Goal: Navigation & Orientation: Find specific page/section

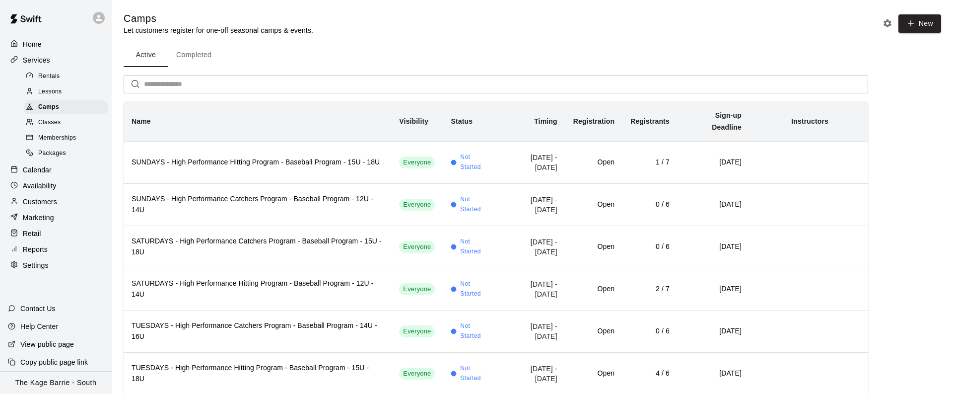
click at [58, 168] on div "Calendar" at bounding box center [56, 169] width 96 height 15
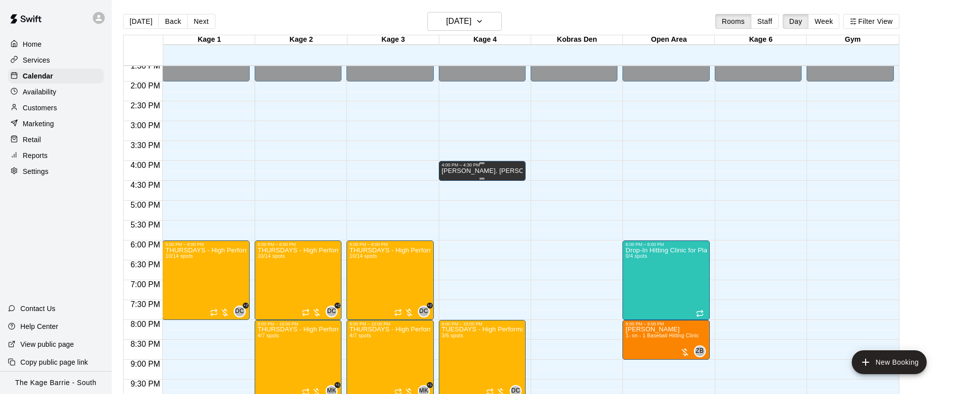
scroll to position [592, 0]
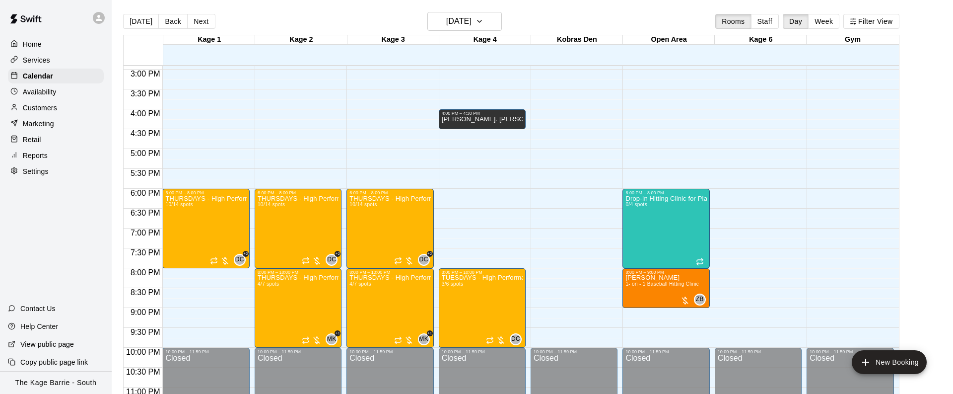
click at [204, 23] on button "Next" at bounding box center [201, 21] width 28 height 15
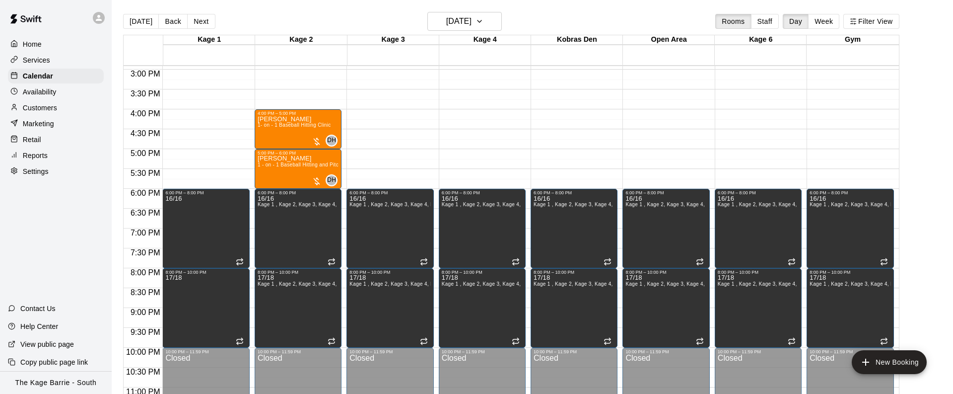
click at [69, 87] on div "Availability" at bounding box center [56, 91] width 96 height 15
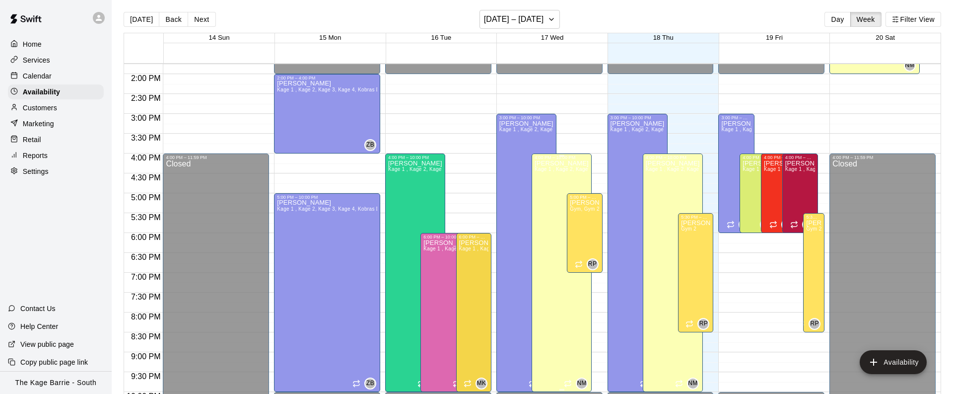
scroll to position [545, 0]
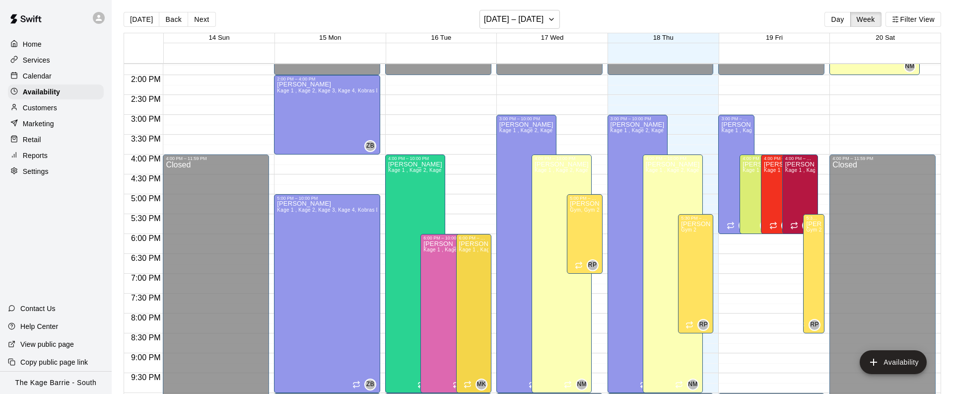
click at [61, 75] on div "Calendar" at bounding box center [56, 75] width 96 height 15
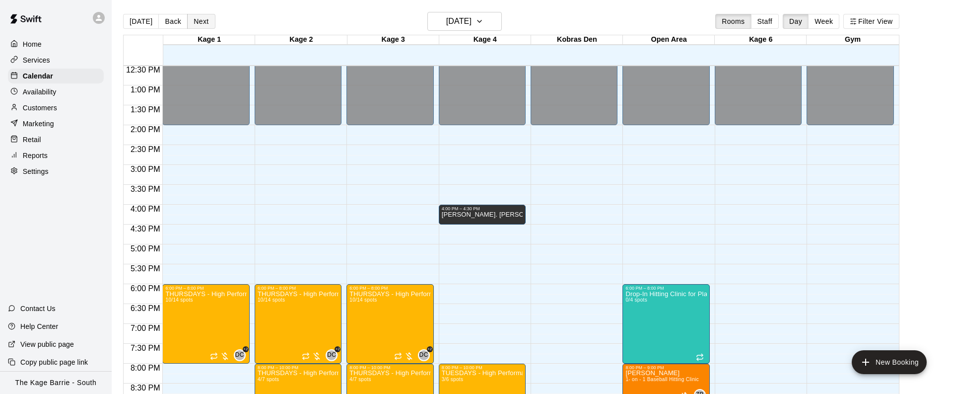
scroll to position [498, 0]
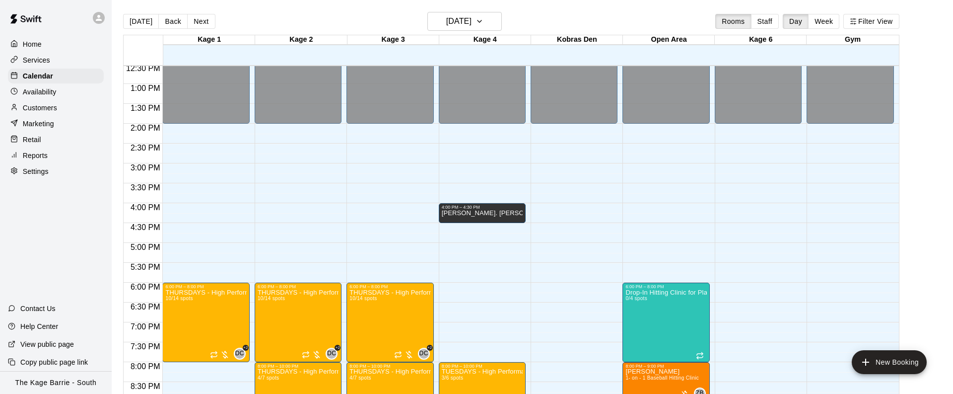
click at [99, 20] on icon at bounding box center [99, 18] width 6 height 6
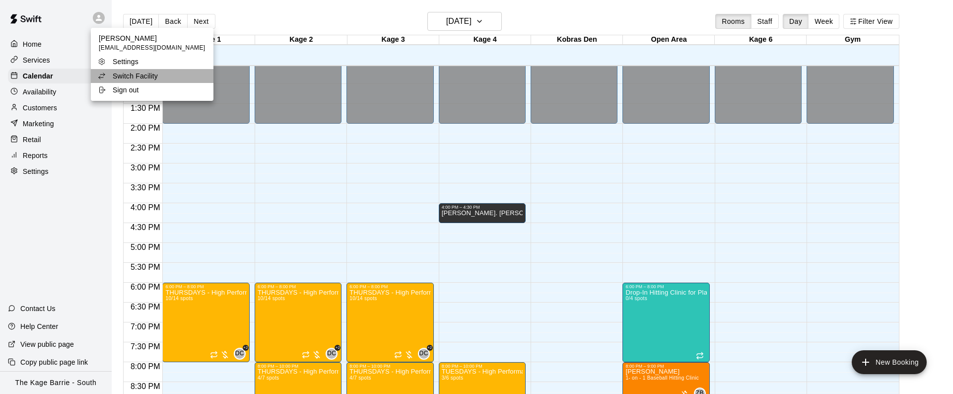
click at [170, 74] on li "Switch Facility" at bounding box center [152, 76] width 123 height 14
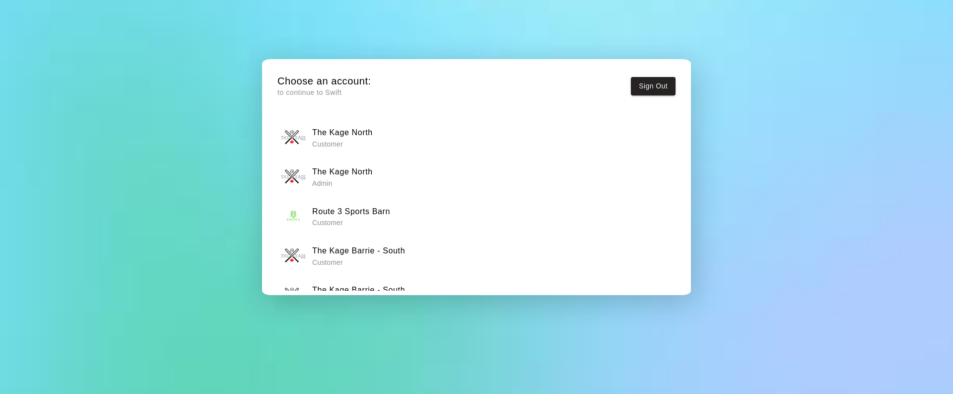
scroll to position [28, 0]
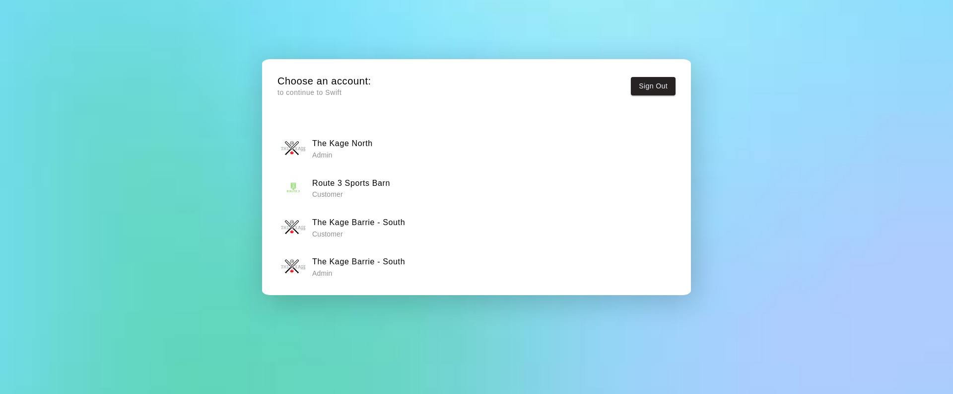
click at [365, 155] on p "Admin" at bounding box center [342, 155] width 61 height 10
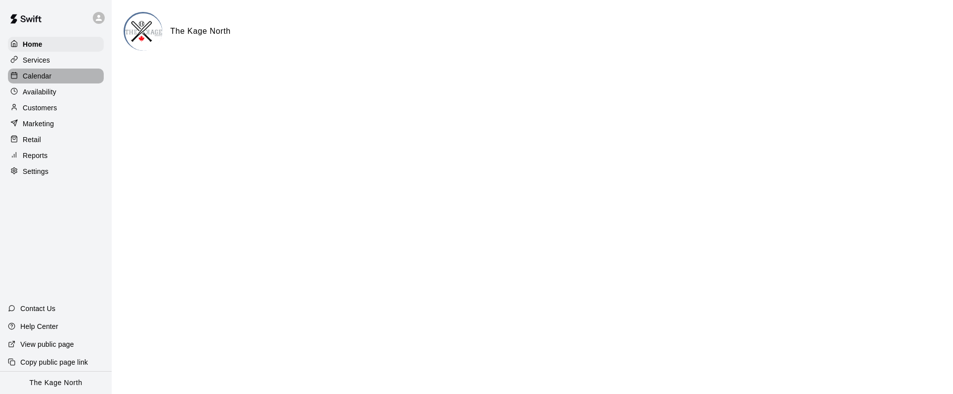
click at [62, 77] on div "Calendar" at bounding box center [56, 75] width 96 height 15
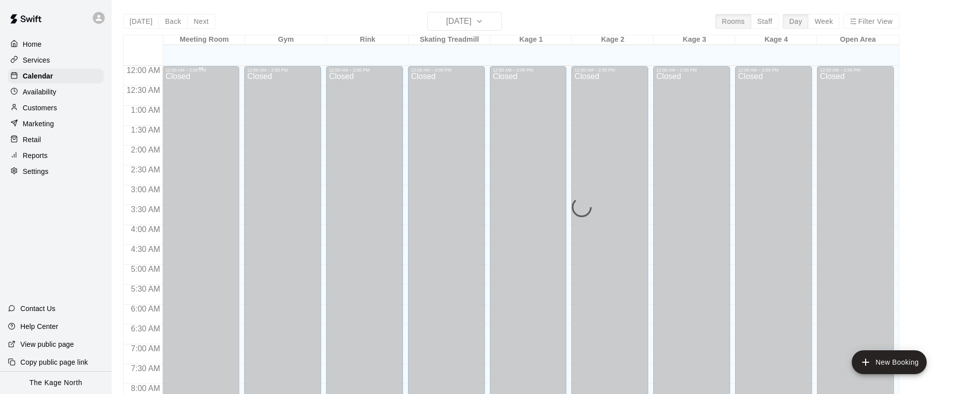
scroll to position [343, 0]
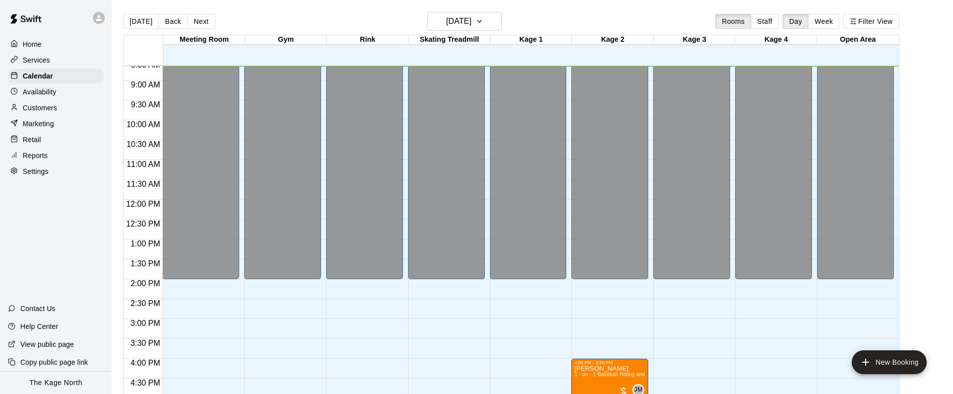
click at [201, 21] on button "Next" at bounding box center [201, 21] width 28 height 15
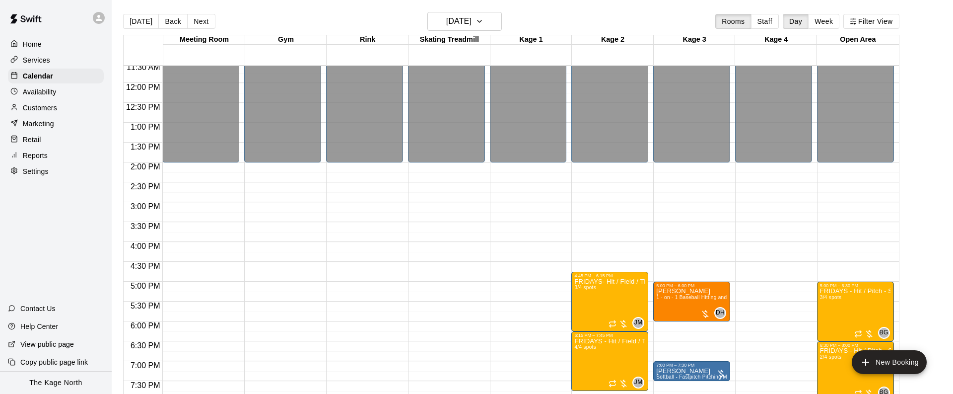
scroll to position [537, 0]
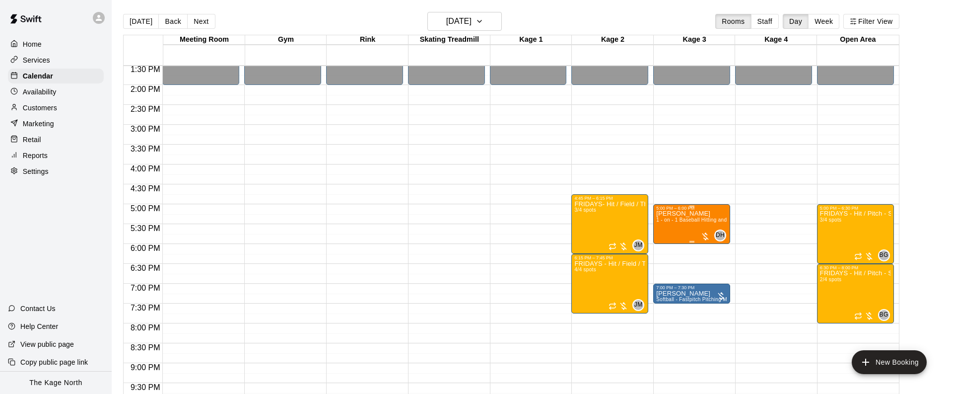
click at [671, 223] on icon "edit" at bounding box center [666, 221] width 12 height 12
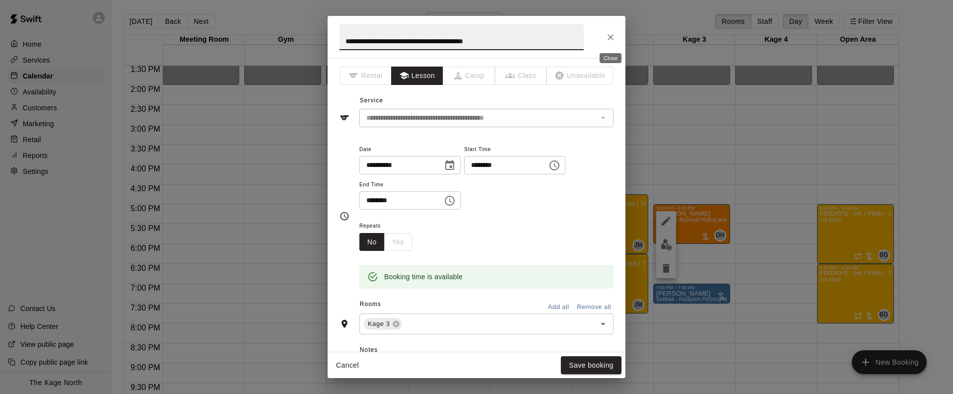
click at [612, 37] on icon "Close" at bounding box center [610, 37] width 10 height 10
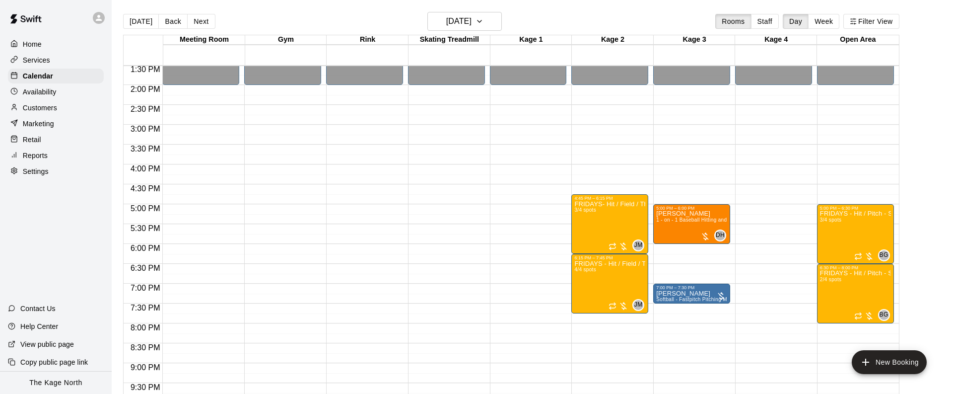
click at [70, 94] on div "Availability" at bounding box center [56, 91] width 96 height 15
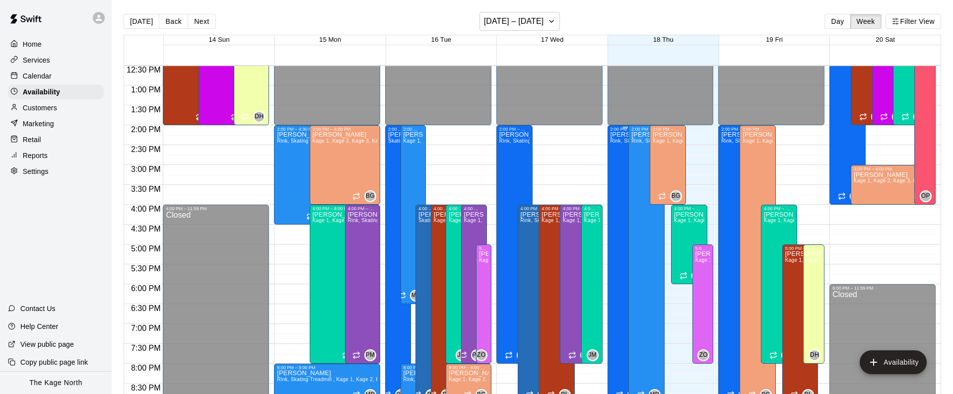
scroll to position [510, 0]
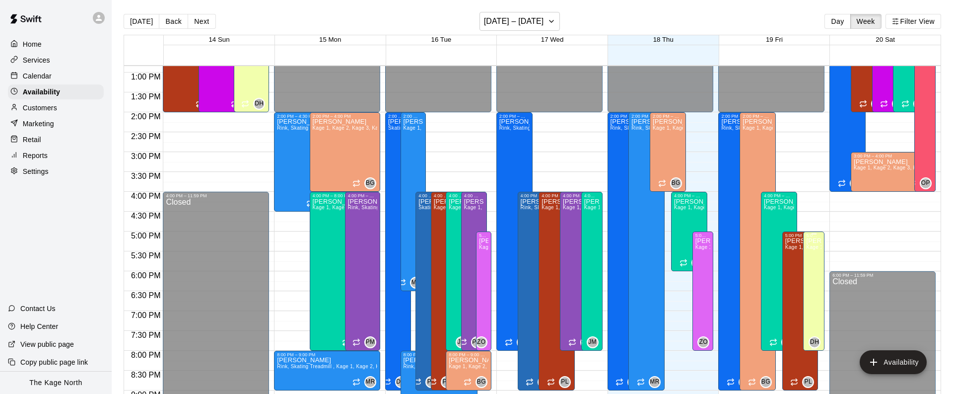
click at [814, 243] on icon "edit" at bounding box center [816, 248] width 12 height 12
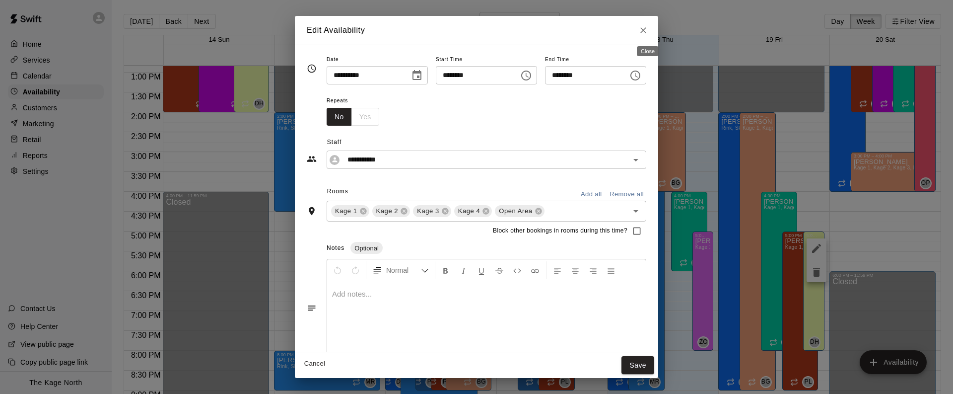
click at [648, 30] on icon "Close" at bounding box center [643, 30] width 10 height 10
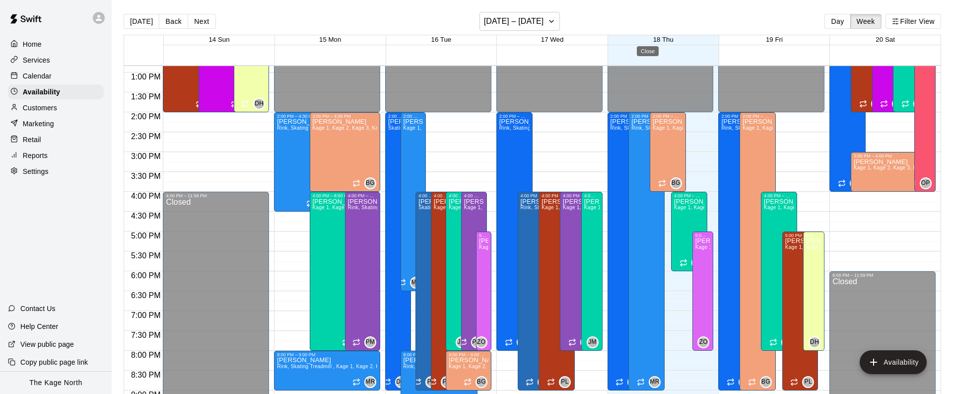
type input "**********"
click at [819, 269] on icon "delete" at bounding box center [816, 271] width 7 height 9
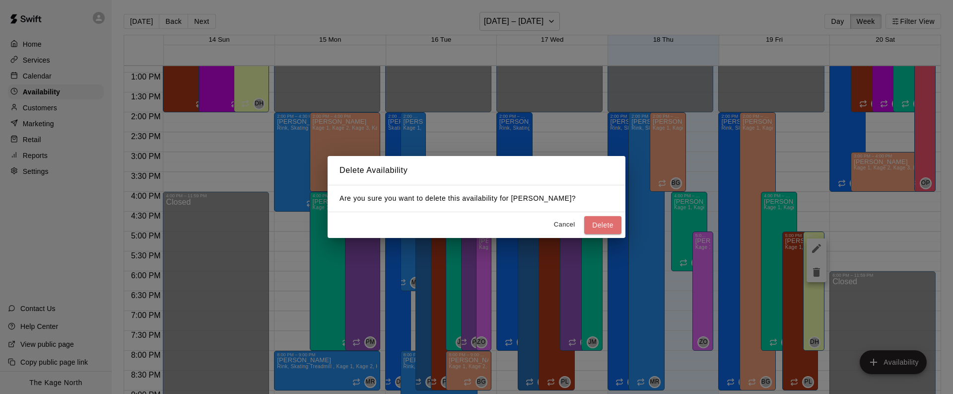
click at [611, 223] on button "Delete" at bounding box center [602, 225] width 37 height 18
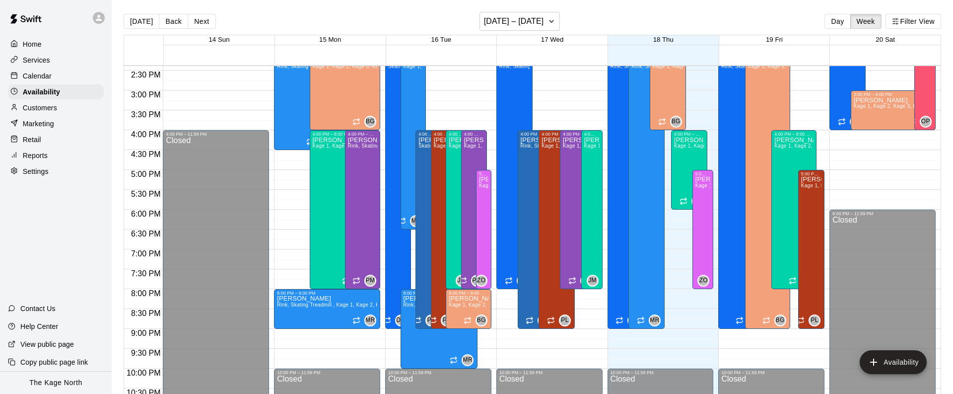
scroll to position [0, 0]
click at [74, 74] on div "Calendar" at bounding box center [56, 75] width 96 height 15
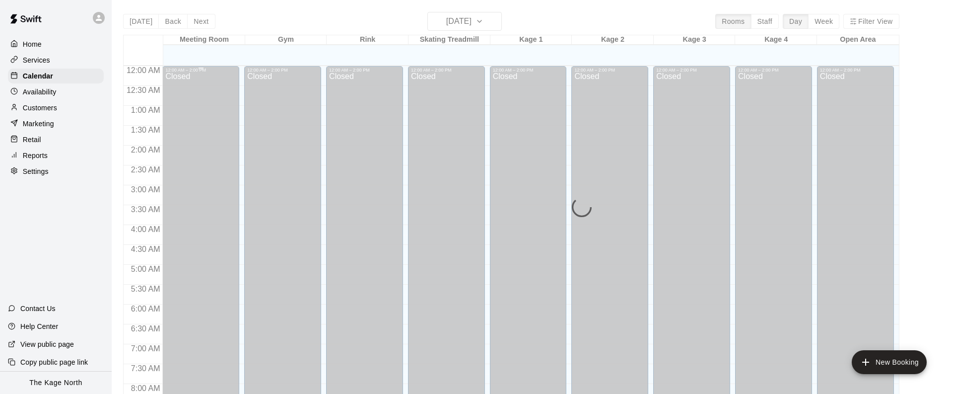
scroll to position [344, 0]
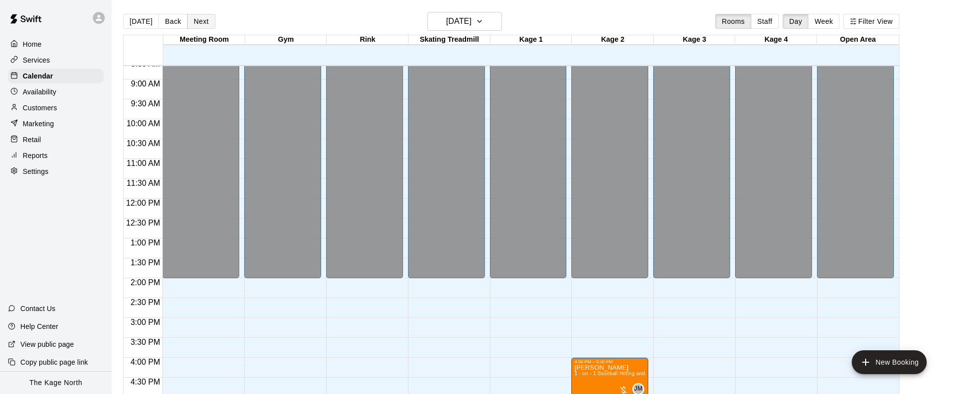
click at [203, 24] on button "Next" at bounding box center [201, 21] width 28 height 15
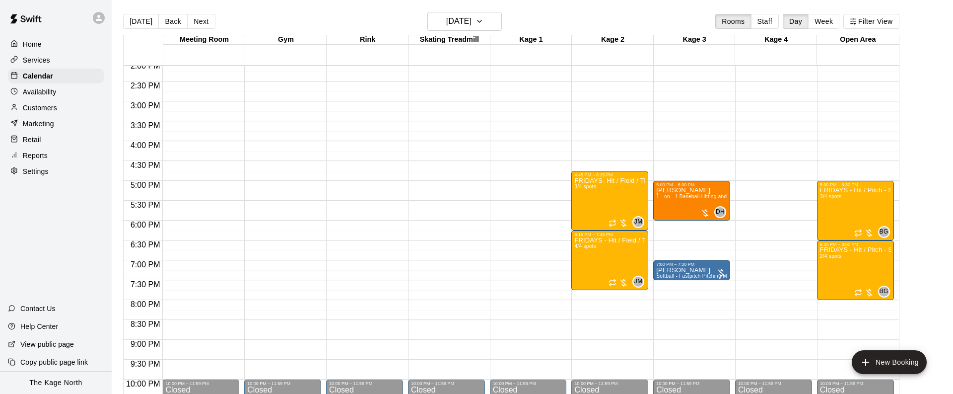
scroll to position [582, 0]
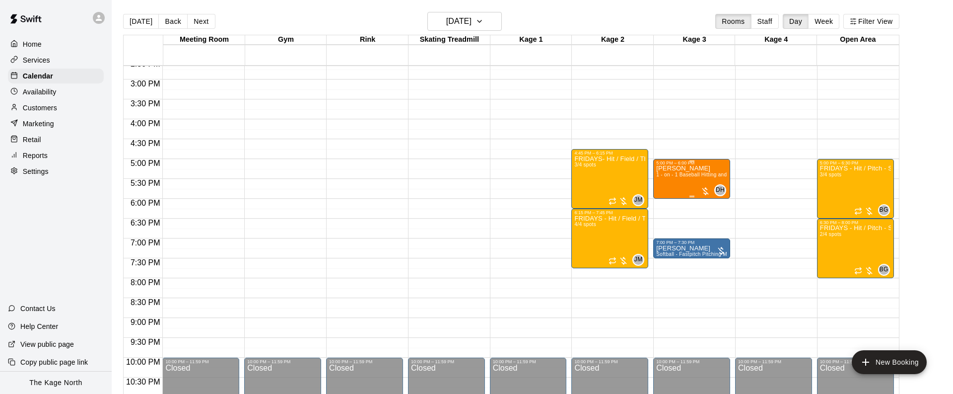
click at [683, 184] on div "Allan Chippett 1 - on - 1 Baseball Hitting and Pitching Clinic" at bounding box center [691, 362] width 71 height 394
click at [671, 199] on img "edit" at bounding box center [666, 199] width 11 height 11
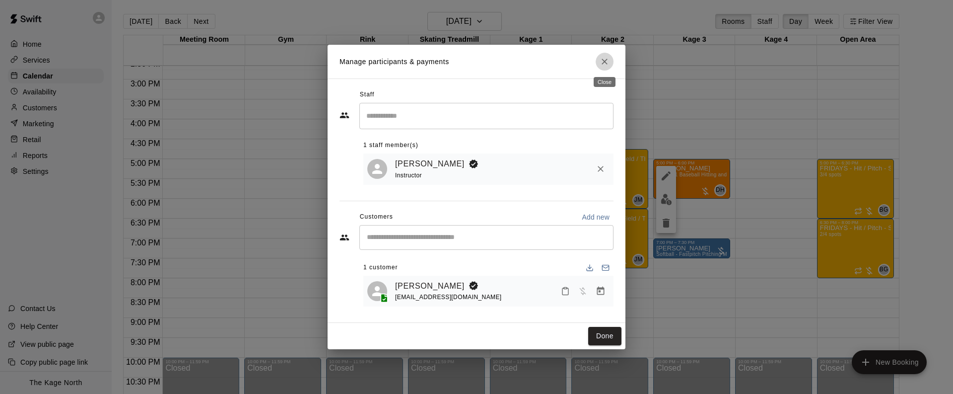
click at [607, 63] on icon "Close" at bounding box center [604, 62] width 10 height 10
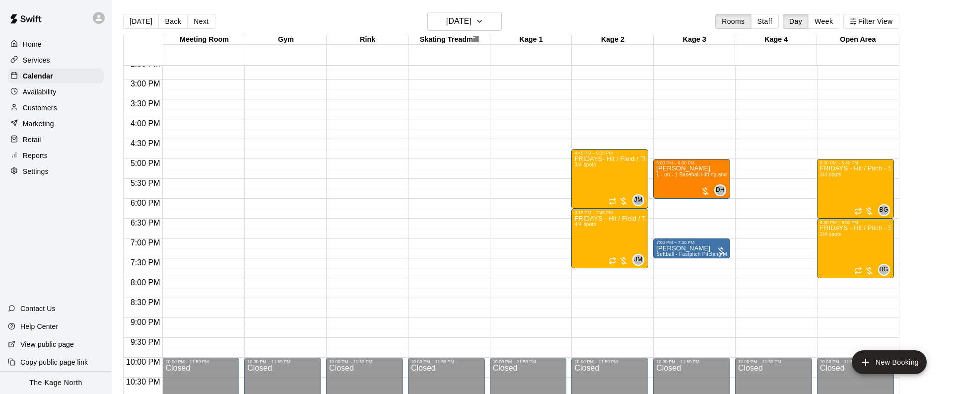
click at [111, 19] on div at bounding box center [101, 18] width 21 height 20
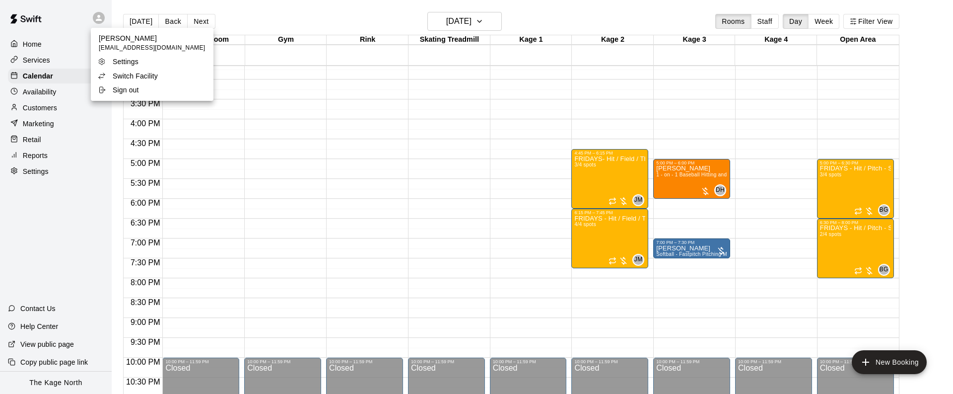
click at [169, 78] on li "Switch Facility" at bounding box center [152, 76] width 123 height 14
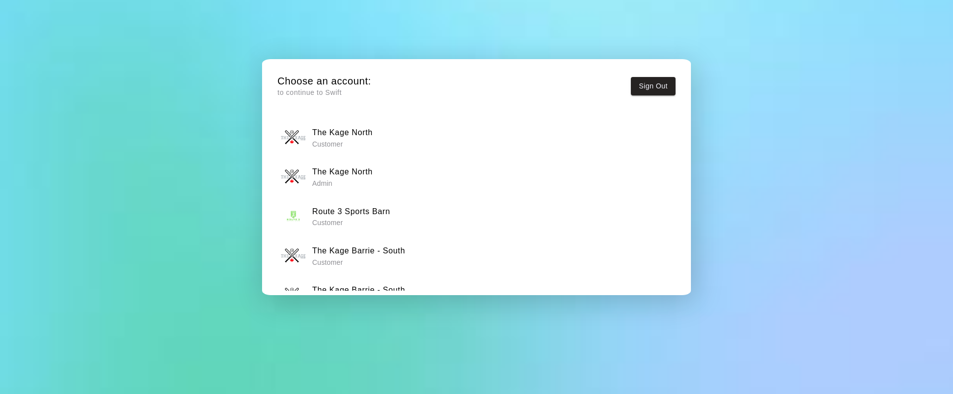
scroll to position [28, 0]
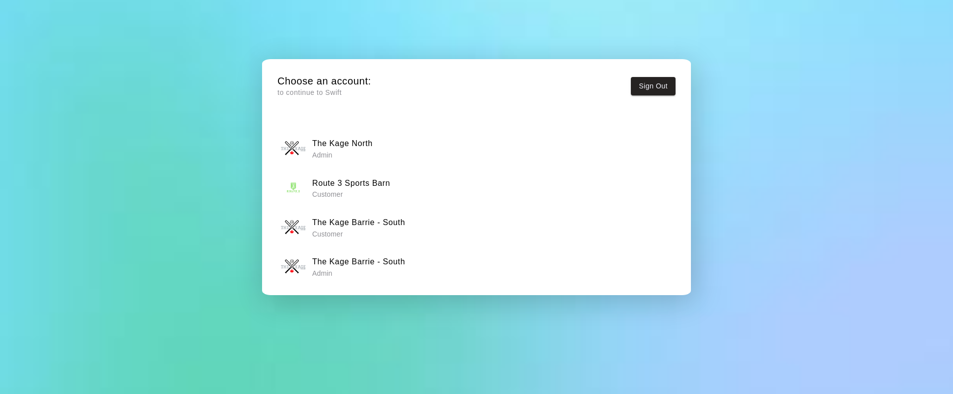
click at [449, 271] on div "The Kage Barrie - South Admin" at bounding box center [477, 266] width 392 height 25
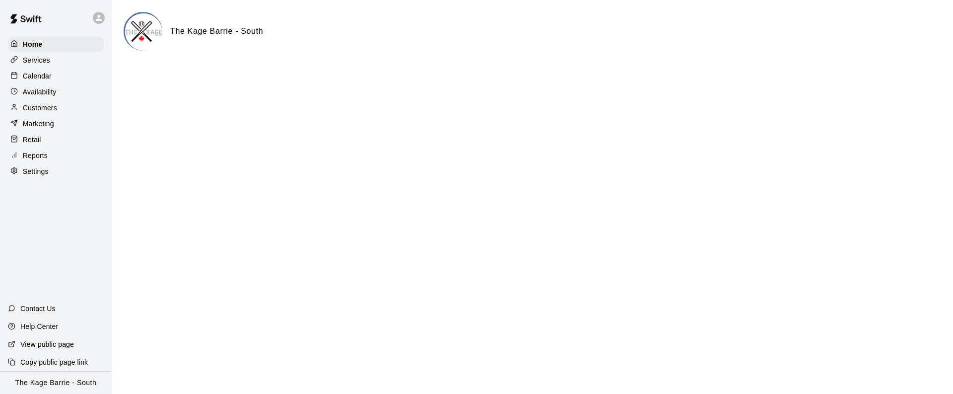
click at [66, 75] on div "Calendar" at bounding box center [56, 75] width 96 height 15
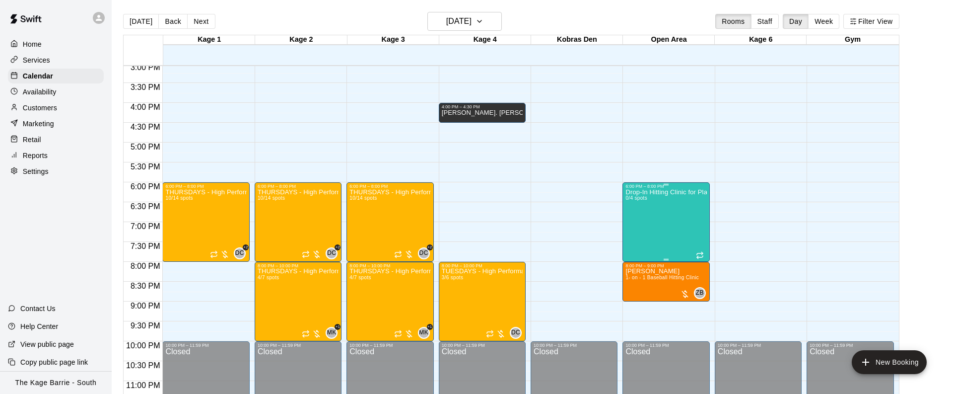
scroll to position [614, 0]
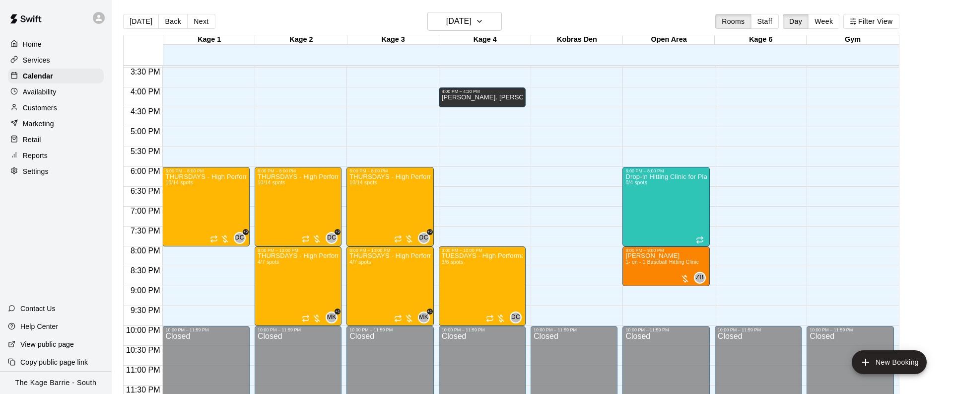
click at [178, 18] on button "Back" at bounding box center [172, 21] width 29 height 15
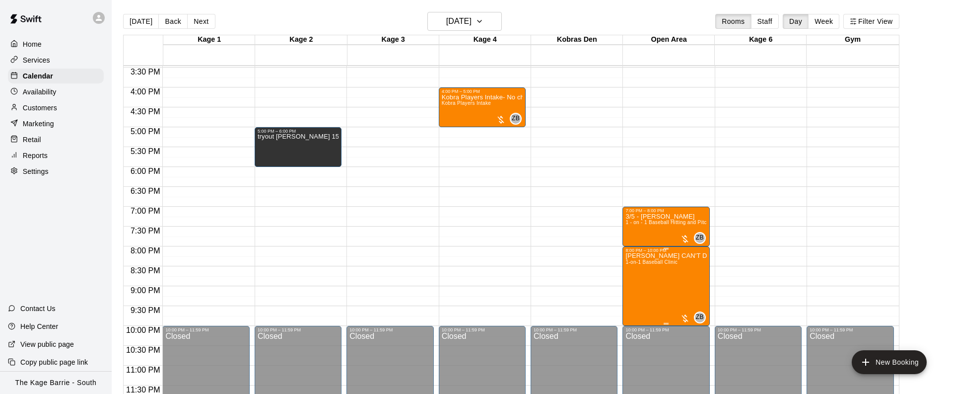
click at [632, 257] on icon "edit" at bounding box center [636, 263] width 12 height 12
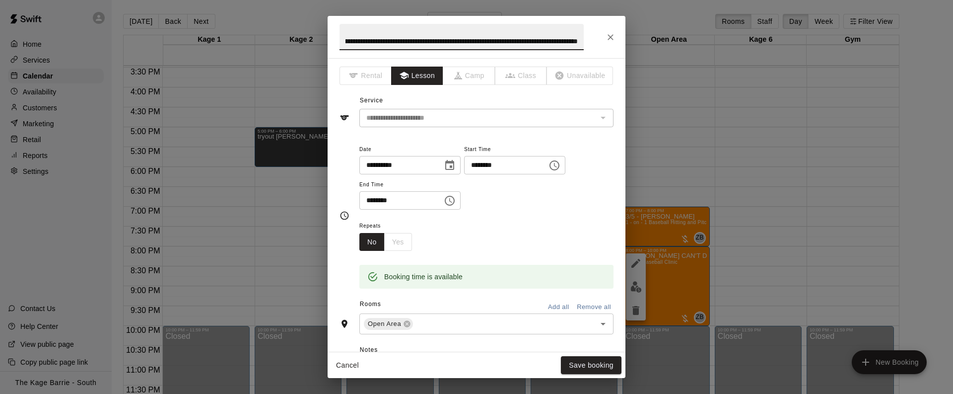
scroll to position [0, 0]
click at [615, 34] on icon "Close" at bounding box center [610, 37] width 10 height 10
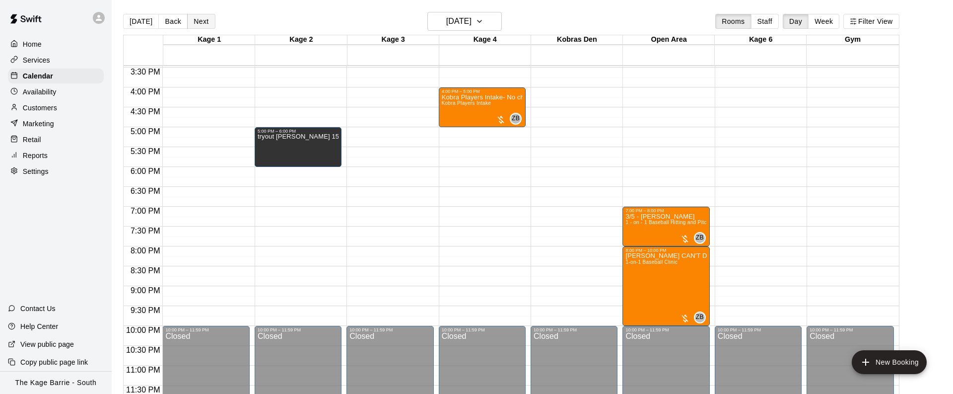
click at [199, 25] on button "Next" at bounding box center [201, 21] width 28 height 15
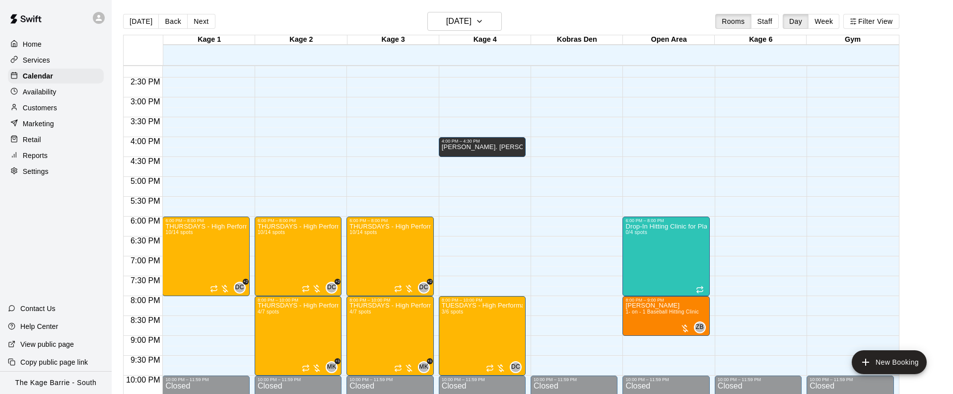
scroll to position [563, 0]
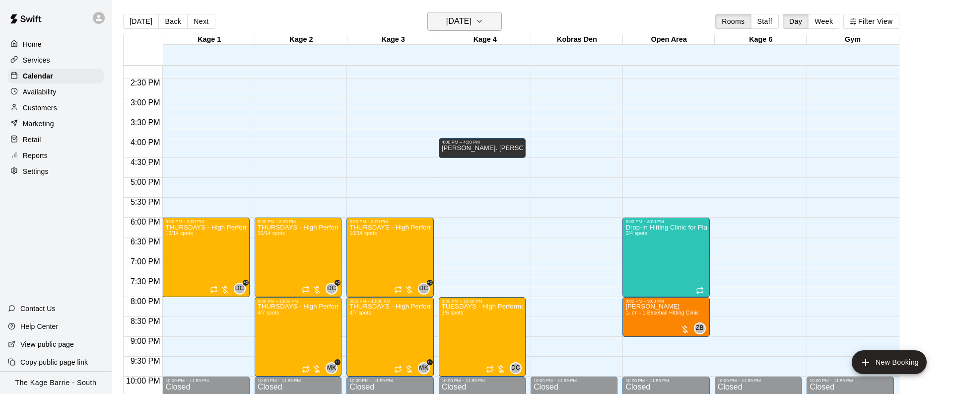
click at [483, 22] on icon "button" at bounding box center [479, 21] width 8 height 12
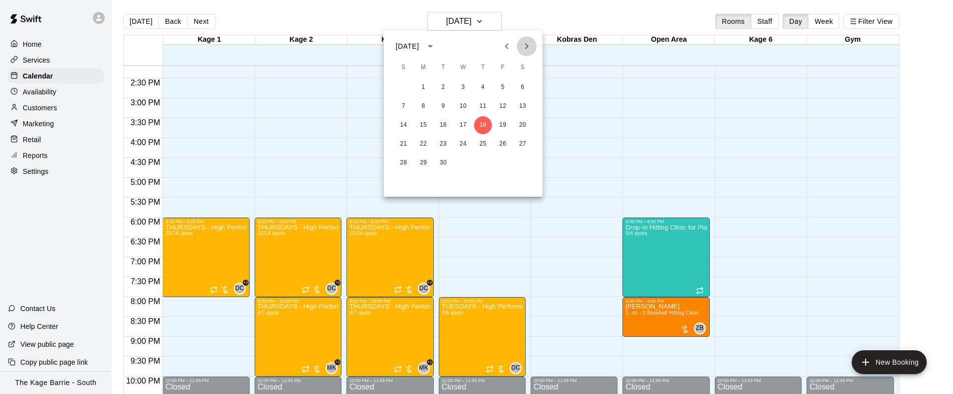
click at [527, 48] on icon "Next month" at bounding box center [527, 46] width 12 height 12
drag, startPoint x: 526, startPoint y: 44, endPoint x: 520, endPoint y: 49, distance: 7.4
click at [526, 44] on icon "Next month" at bounding box center [526, 46] width 3 height 6
click at [421, 107] on button "3" at bounding box center [423, 106] width 18 height 18
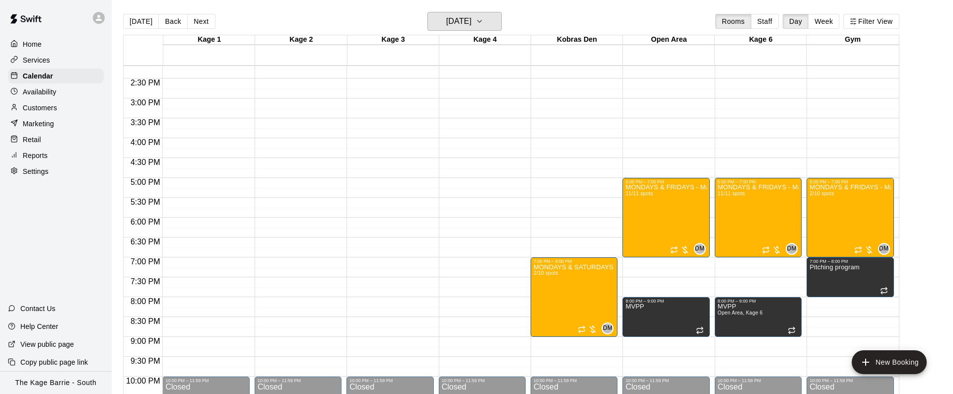
scroll to position [570, 0]
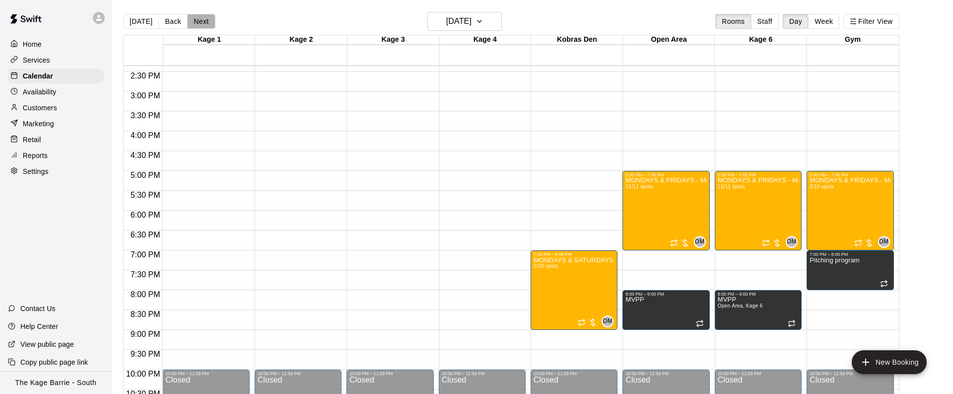
click at [203, 20] on button "Next" at bounding box center [201, 21] width 28 height 15
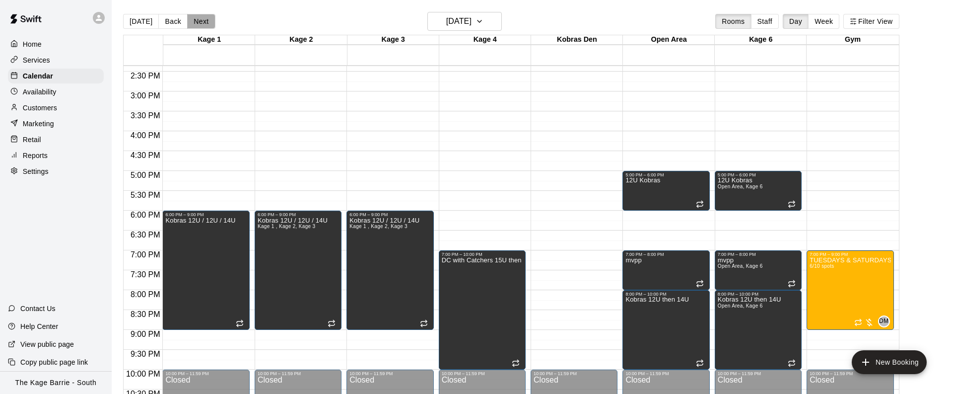
click at [204, 20] on button "Next" at bounding box center [201, 21] width 28 height 15
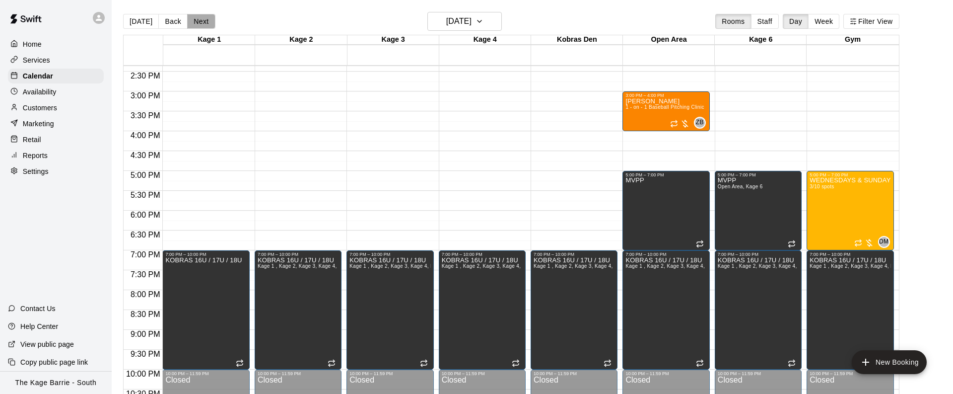
click at [204, 20] on button "Next" at bounding box center [201, 21] width 28 height 15
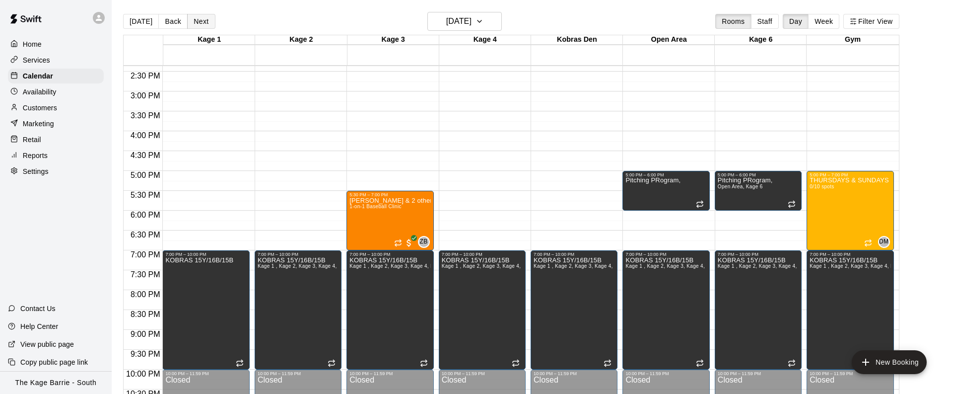
click at [204, 20] on button "Next" at bounding box center [201, 21] width 28 height 15
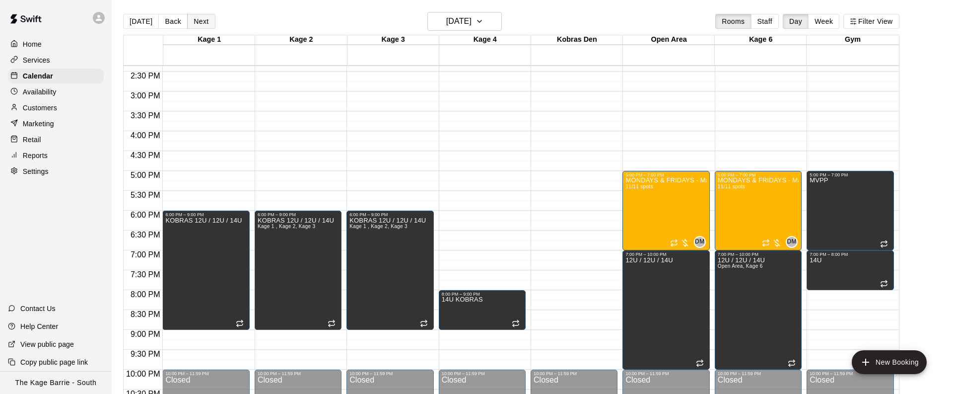
click at [207, 22] on button "Next" at bounding box center [201, 21] width 28 height 15
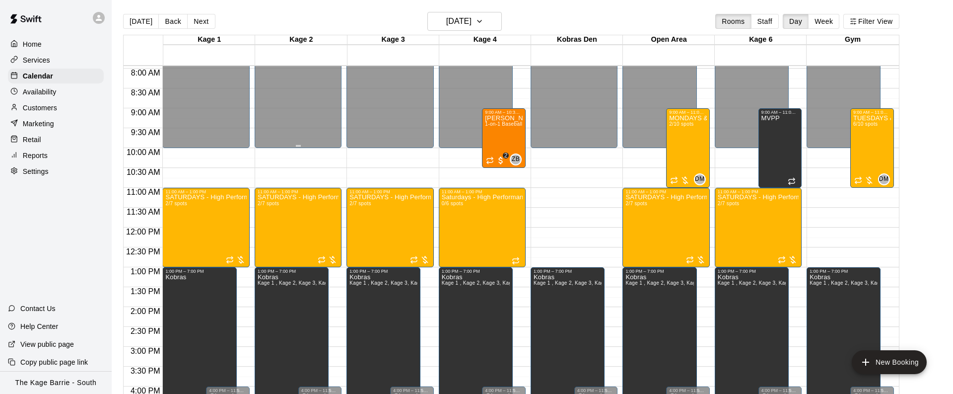
scroll to position [321, 0]
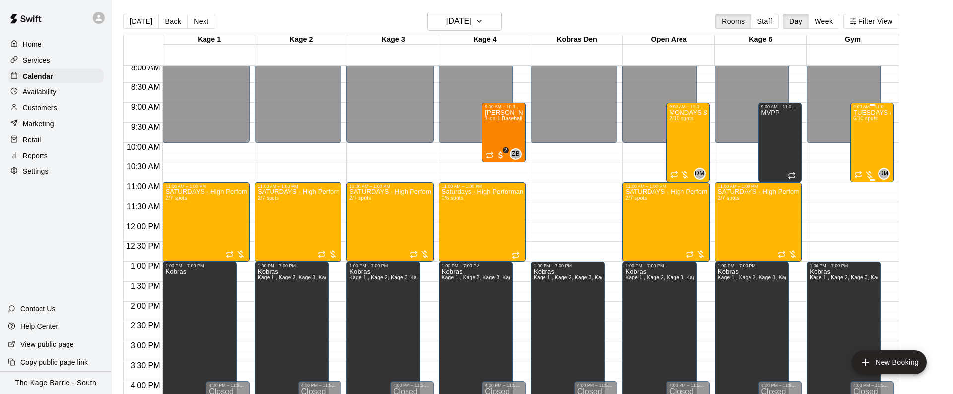
click at [868, 145] on div "TUESDAYS & SATURDAYS - Max Velocity Pitching Program - 14U - 15U 6/10 spots" at bounding box center [872, 306] width 38 height 394
click at [864, 142] on img "edit" at bounding box center [863, 142] width 11 height 11
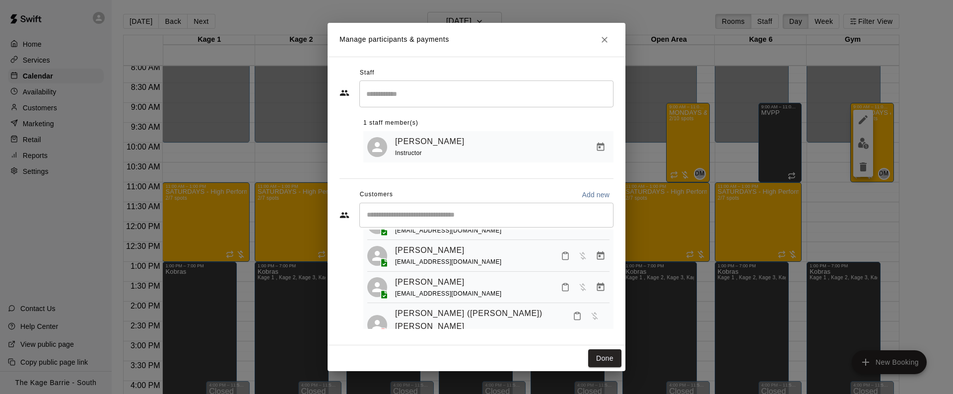
scroll to position [121, 0]
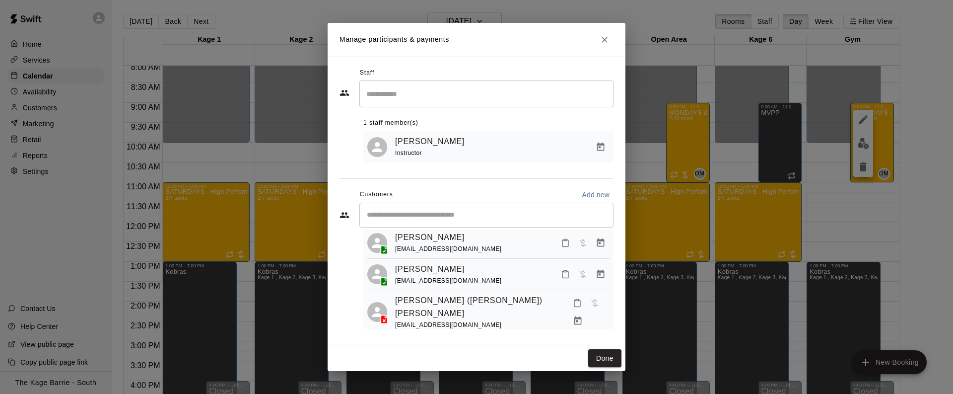
click at [604, 41] on icon "Close" at bounding box center [604, 40] width 10 height 10
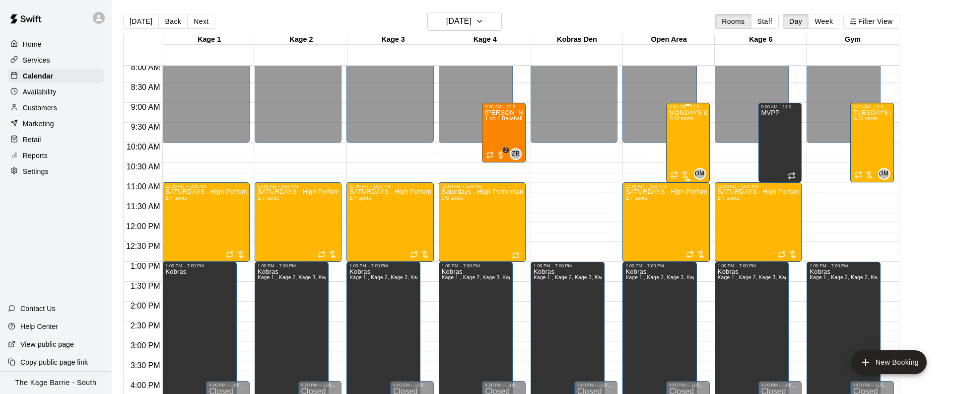
click at [687, 142] on div "MONDAYS & SATURDAYS - Max Velocity Pitching Program - 16U - 18U 2/10 spots" at bounding box center [688, 306] width 38 height 394
click at [682, 142] on img "edit" at bounding box center [678, 142] width 11 height 11
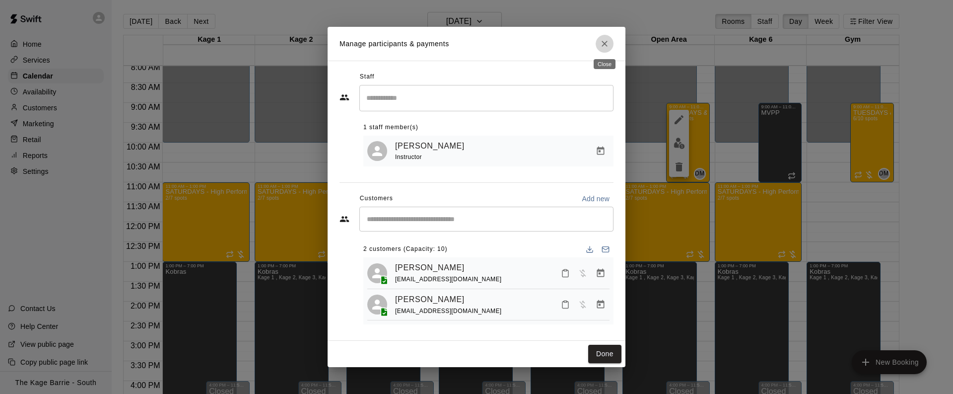
click at [602, 46] on icon "Close" at bounding box center [604, 44] width 10 height 10
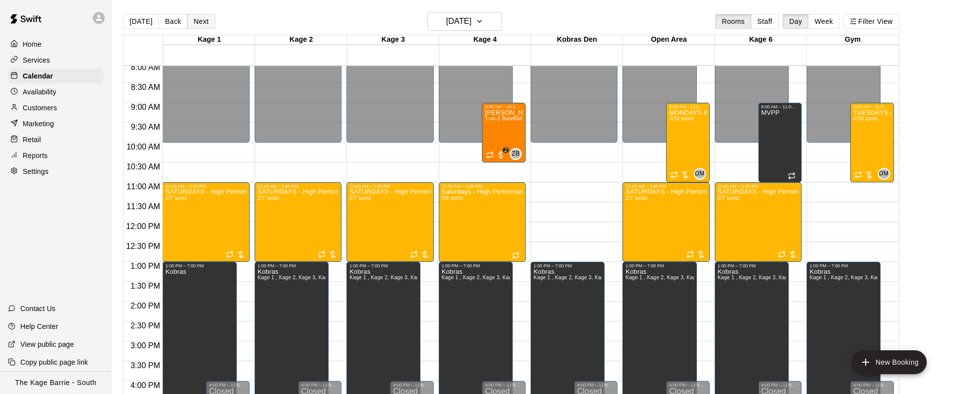
click at [196, 26] on button "Next" at bounding box center [201, 21] width 28 height 15
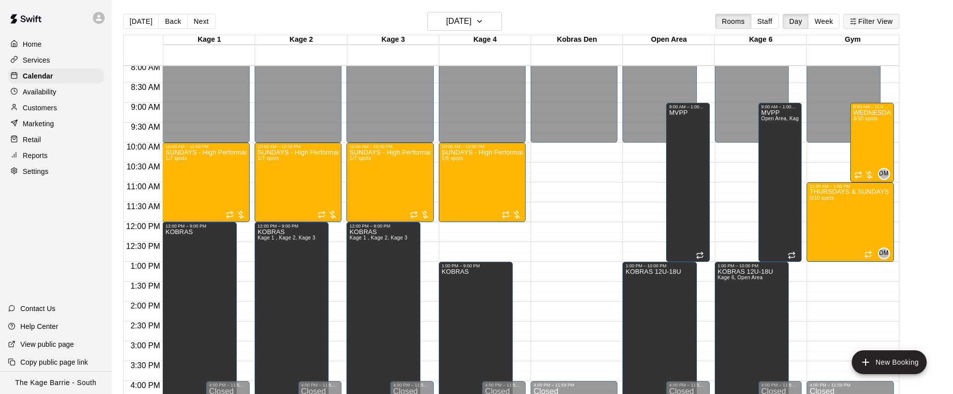
click at [880, 26] on button "Filter View" at bounding box center [871, 21] width 56 height 15
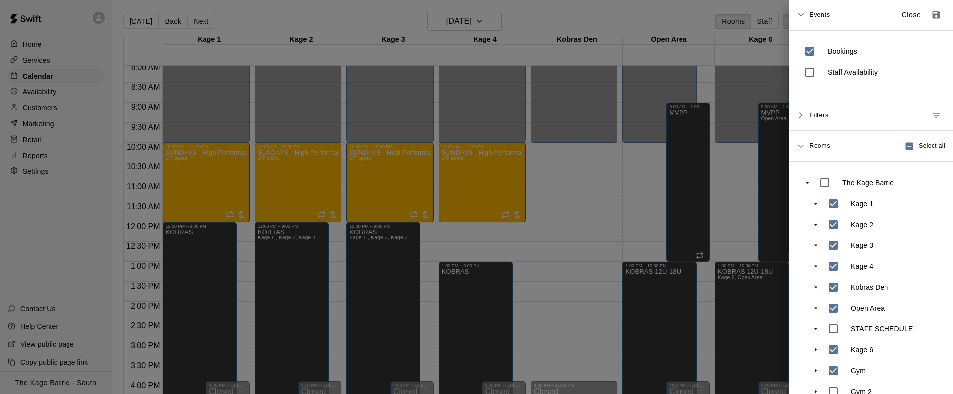
scroll to position [18, 0]
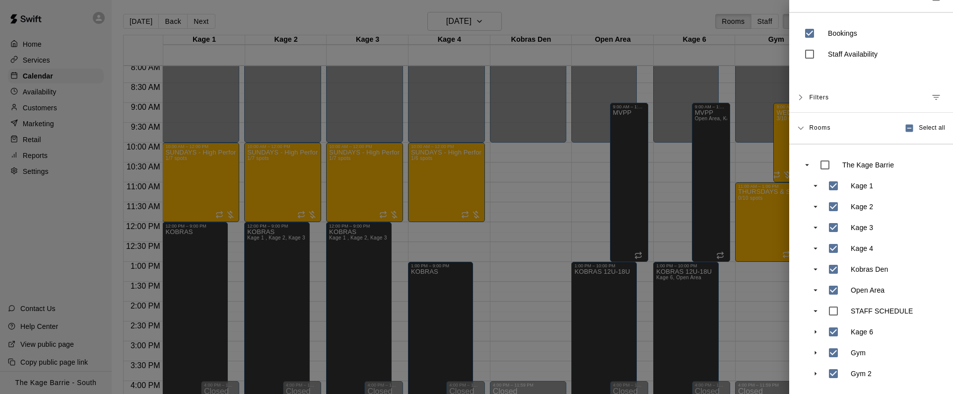
click at [597, 203] on div at bounding box center [476, 197] width 953 height 394
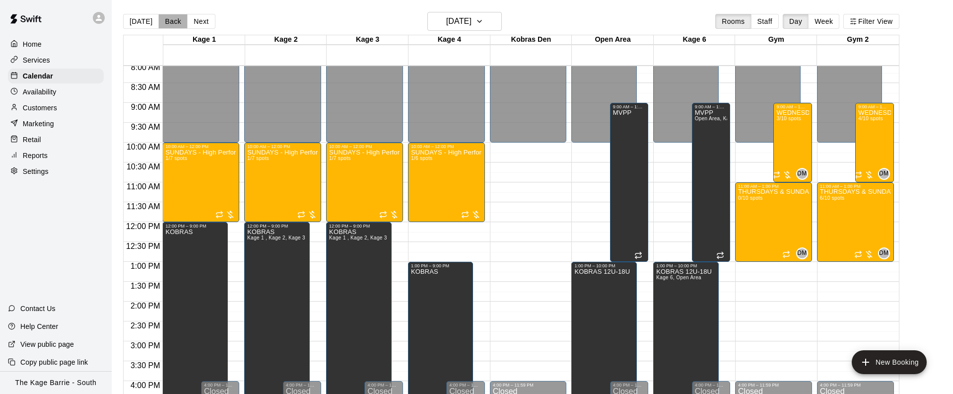
click at [163, 23] on button "Back" at bounding box center [172, 21] width 29 height 15
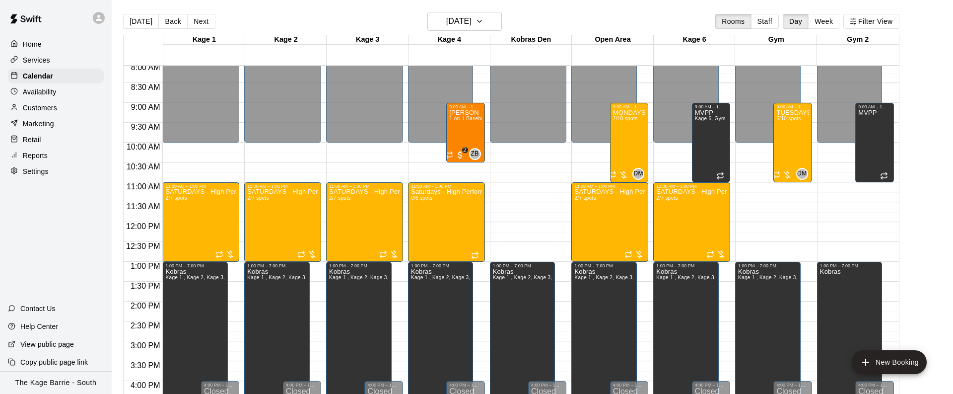
click at [163, 23] on button "Back" at bounding box center [172, 21] width 29 height 15
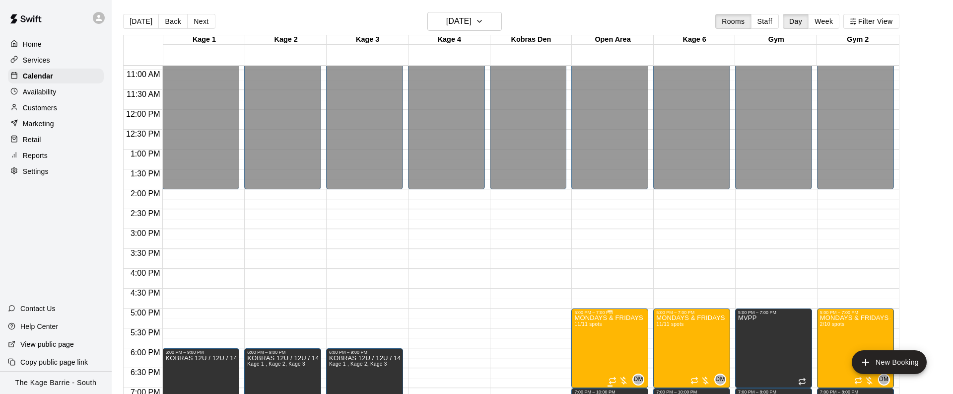
scroll to position [614, 0]
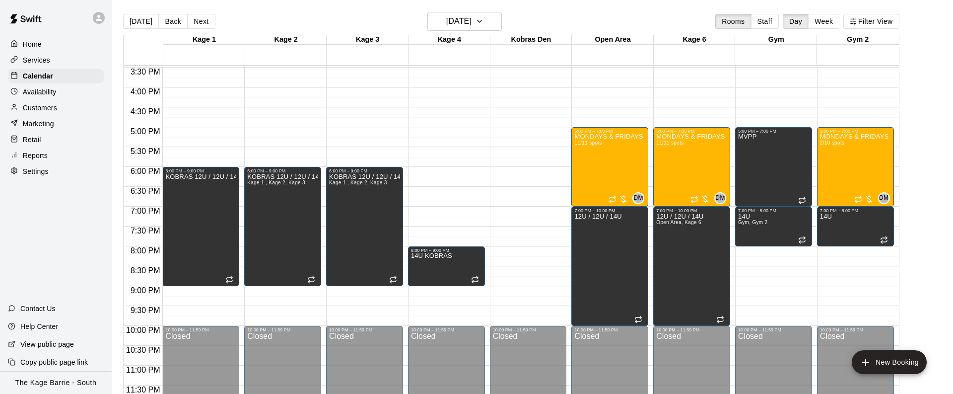
click at [141, 21] on button "[DATE]" at bounding box center [141, 21] width 36 height 15
click at [140, 21] on div "Today Back Next Friday Nov 07 Rooms Staff Day Week Filter View Kage 1 07 Fri Ka…" at bounding box center [511, 209] width 776 height 394
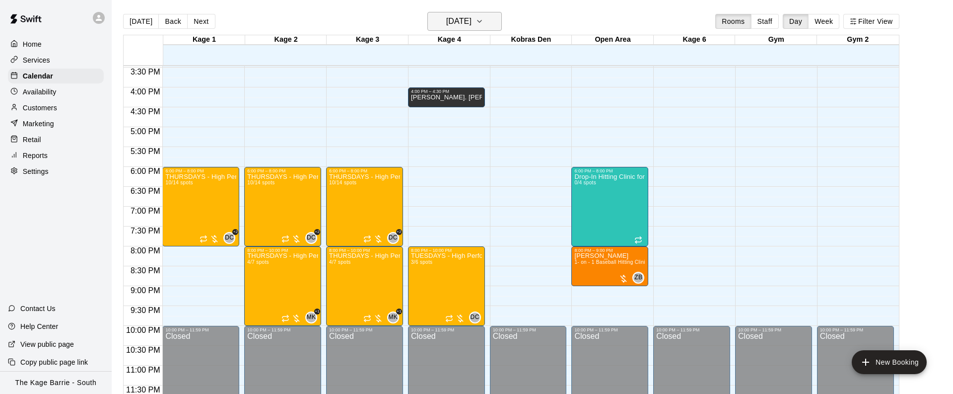
click at [500, 24] on button "[DATE]" at bounding box center [464, 21] width 74 height 19
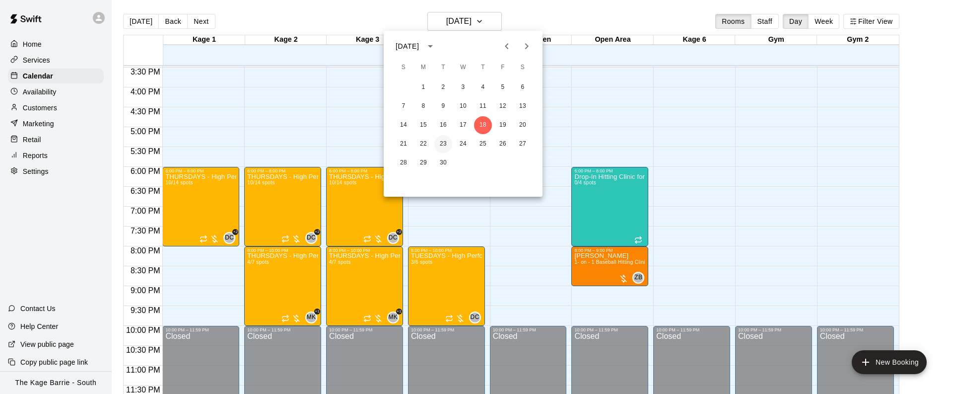
click at [443, 149] on button "23" at bounding box center [443, 144] width 18 height 18
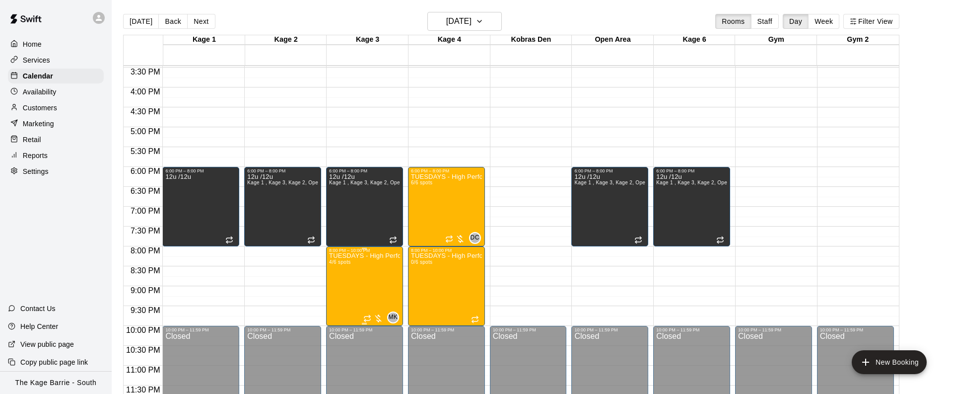
click at [343, 287] on img "edit" at bounding box center [339, 286] width 11 height 11
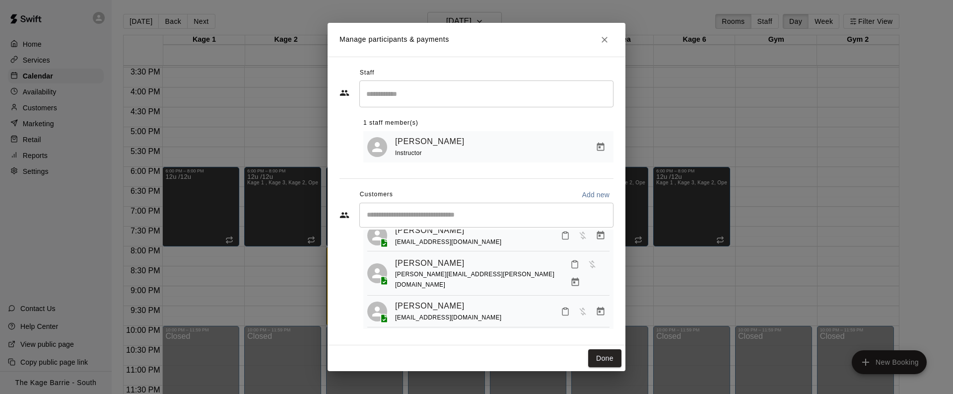
scroll to position [34, 0]
click at [603, 41] on icon "Close" at bounding box center [604, 40] width 10 height 10
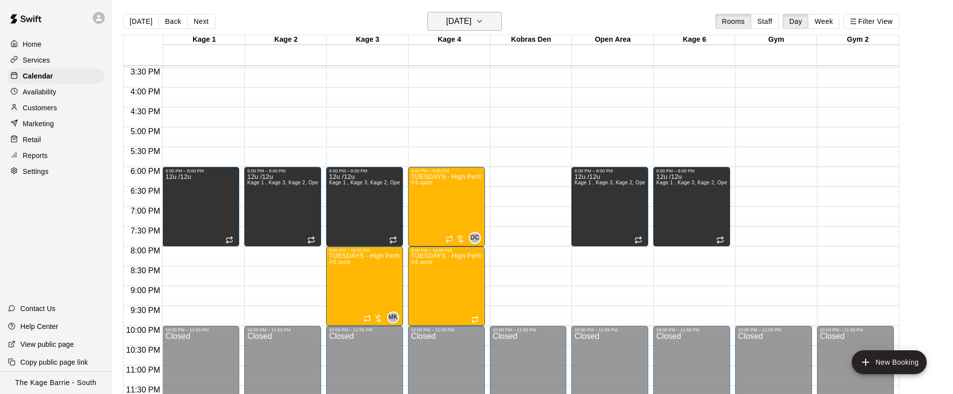
click at [483, 20] on icon "button" at bounding box center [479, 21] width 8 height 12
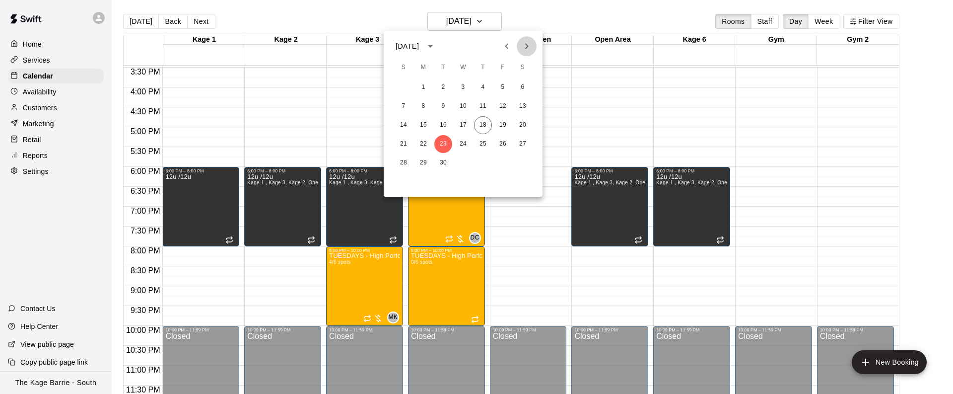
click at [530, 48] on icon "Next month" at bounding box center [527, 46] width 12 height 12
click at [448, 163] on button "28" at bounding box center [443, 163] width 18 height 18
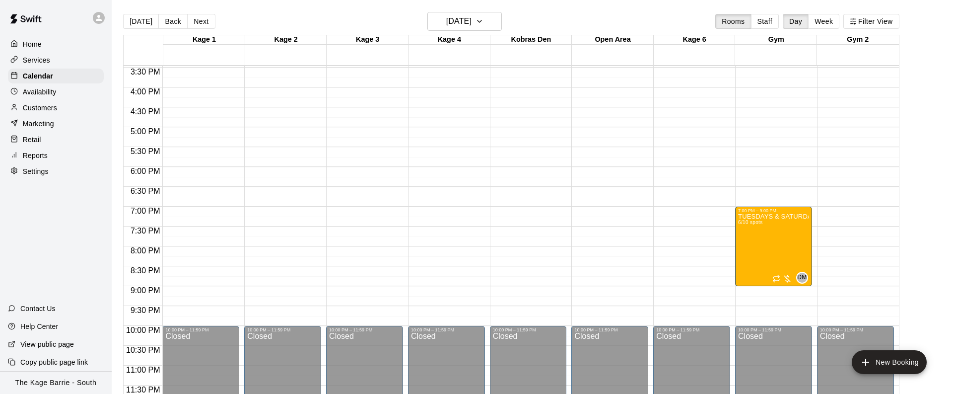
click at [204, 24] on button "Next" at bounding box center [201, 21] width 28 height 15
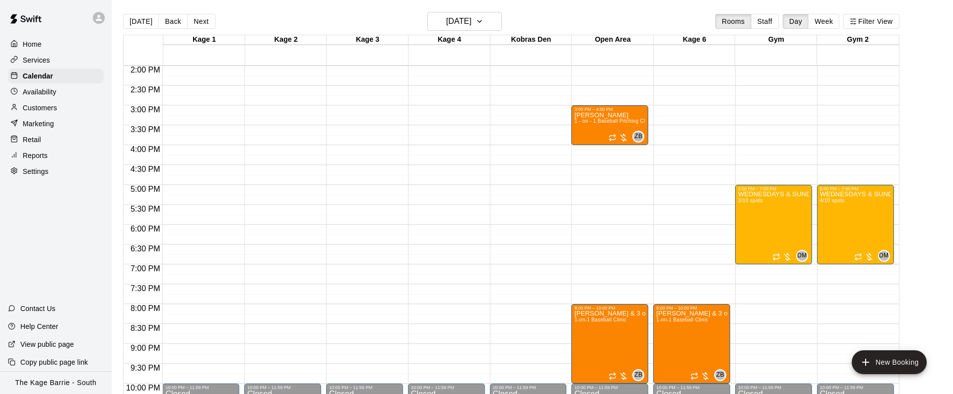
scroll to position [556, 0]
click at [142, 21] on button "[DATE]" at bounding box center [141, 21] width 36 height 15
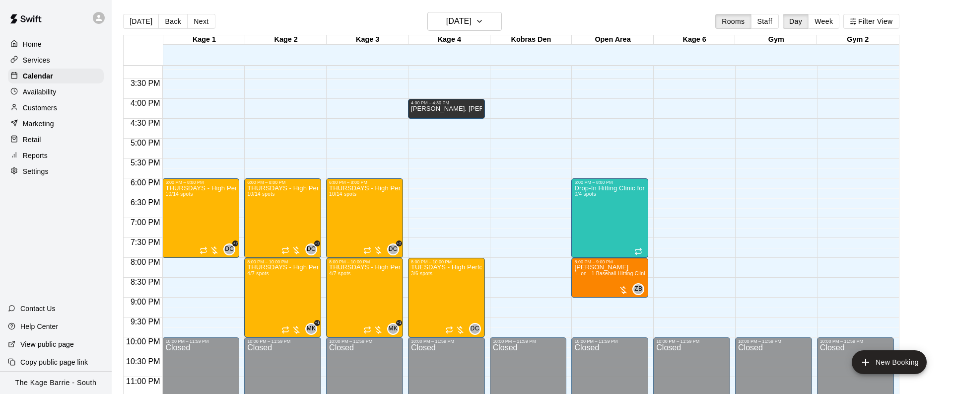
scroll to position [602, 0]
click at [342, 298] on img "edit" at bounding box center [339, 298] width 11 height 11
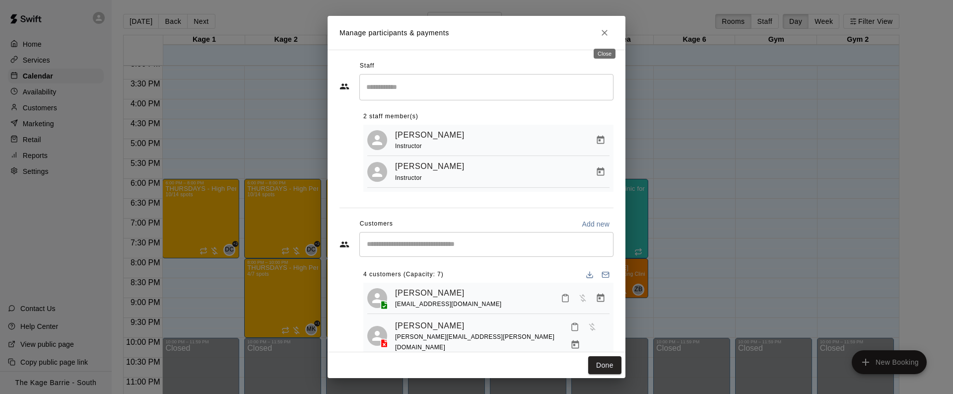
drag, startPoint x: 608, startPoint y: 33, endPoint x: 595, endPoint y: 33, distance: 13.4
click at [608, 33] on icon "Close" at bounding box center [604, 33] width 10 height 10
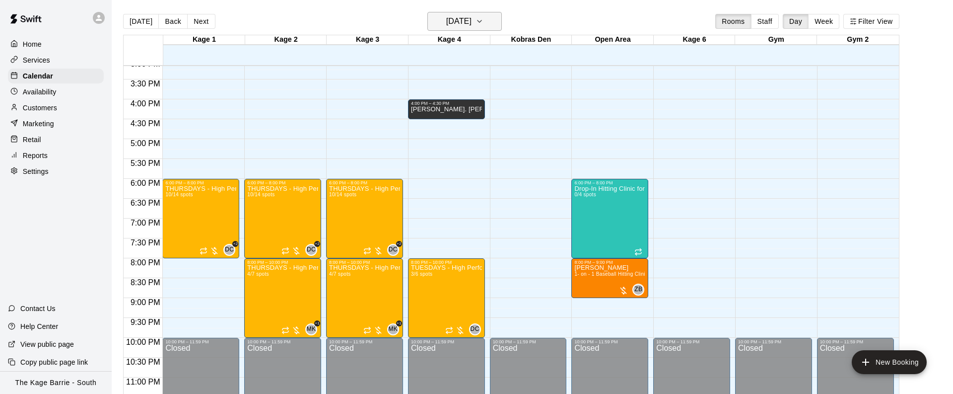
click at [481, 22] on icon "button" at bounding box center [479, 21] width 4 height 2
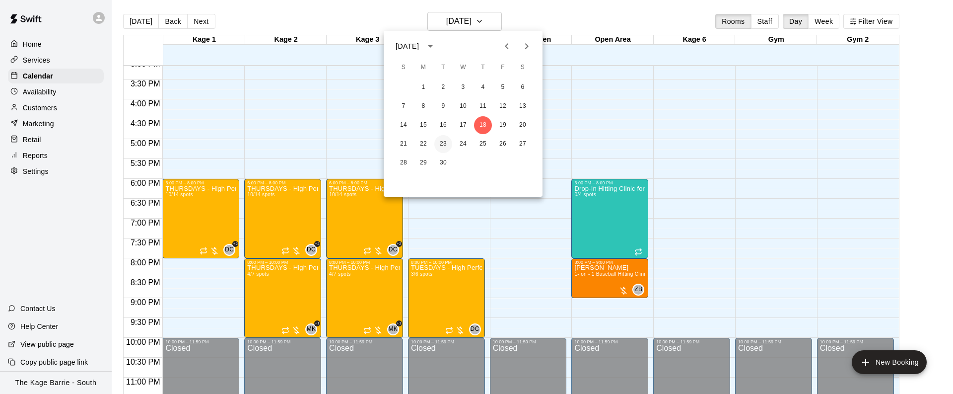
click at [448, 143] on button "23" at bounding box center [443, 144] width 18 height 18
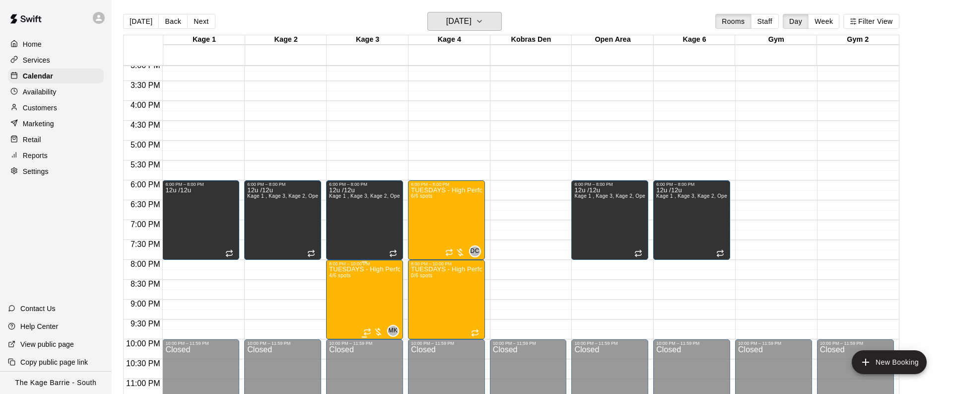
scroll to position [614, 0]
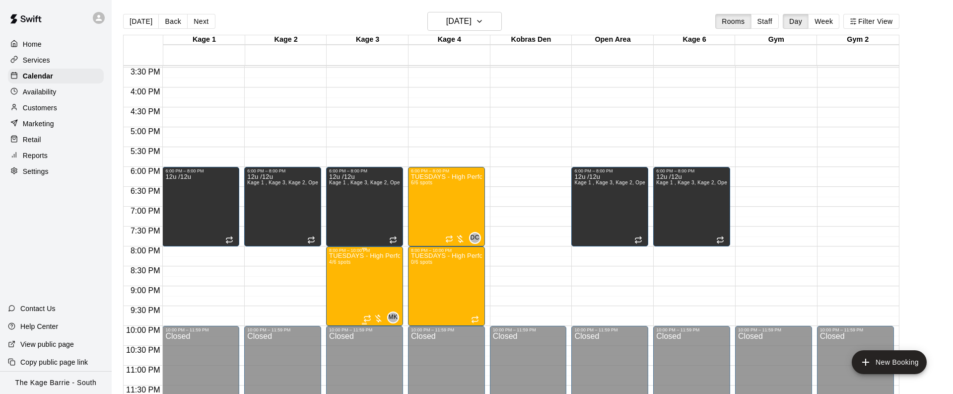
click at [337, 285] on img "edit" at bounding box center [339, 286] width 11 height 11
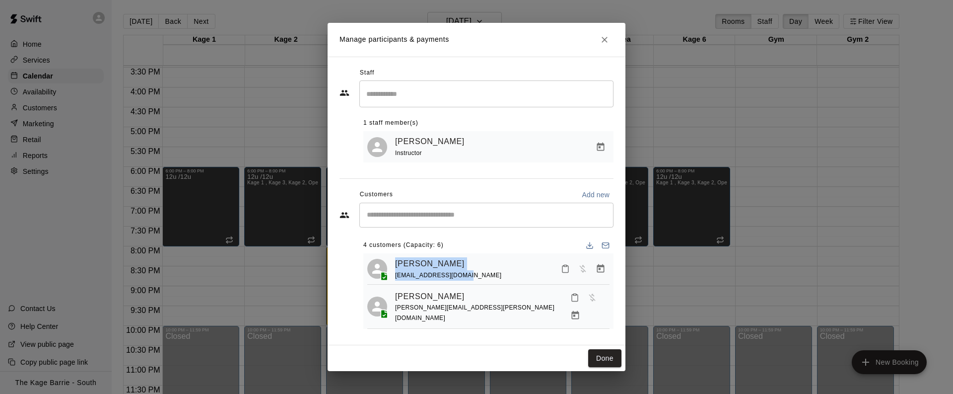
drag, startPoint x: 470, startPoint y: 278, endPoint x: 389, endPoint y: 268, distance: 81.5
click at [389, 268] on div "Amanda Speller ajspeller@outlook.com" at bounding box center [488, 268] width 242 height 23
copy div "Amanda Speller ajspeller@outlook.com"
click at [612, 355] on button "Done" at bounding box center [604, 358] width 33 height 18
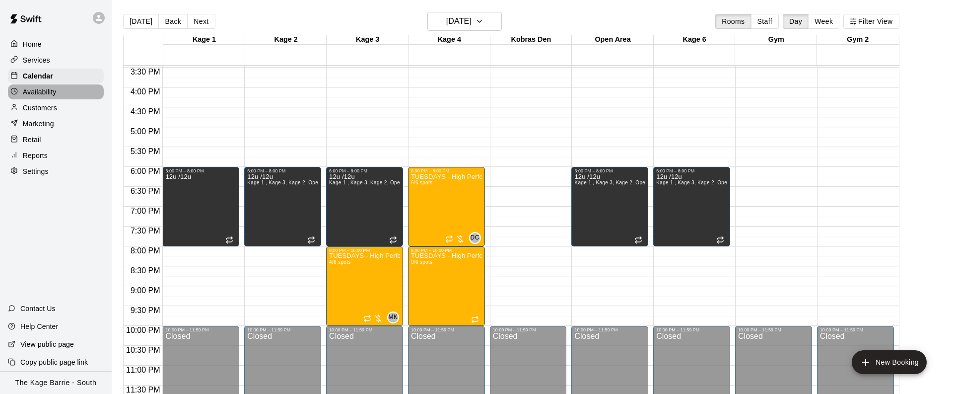
click at [54, 91] on p "Availability" at bounding box center [40, 92] width 34 height 10
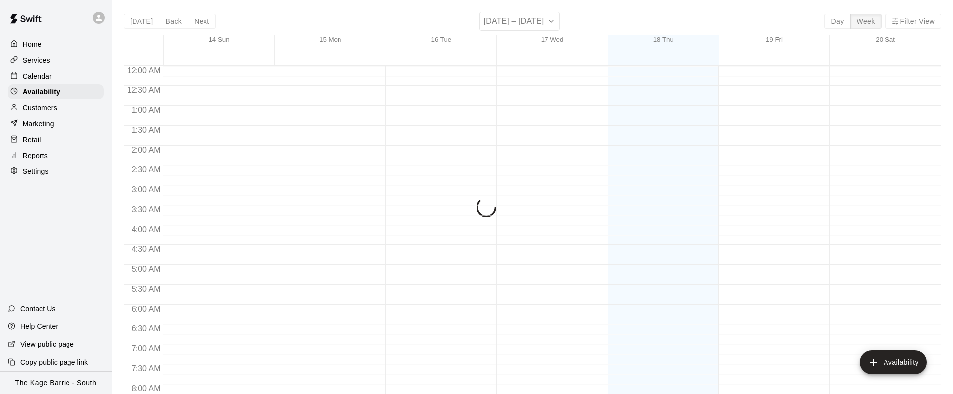
scroll to position [354, 0]
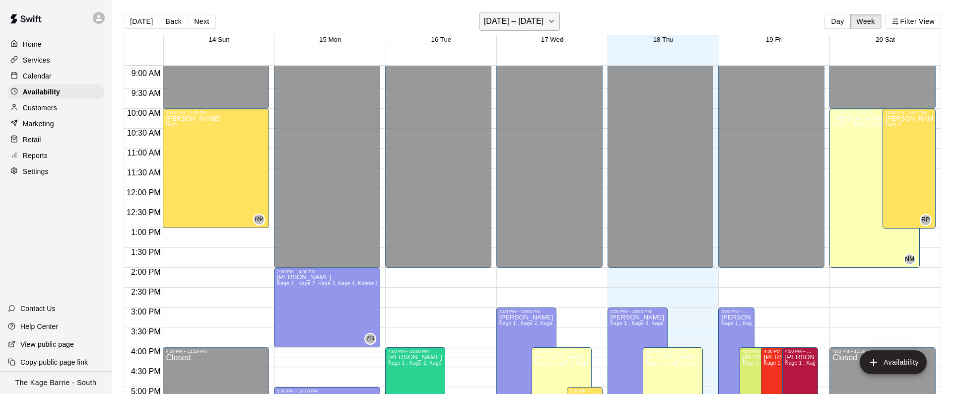
click at [553, 21] on icon "button" at bounding box center [551, 21] width 8 height 12
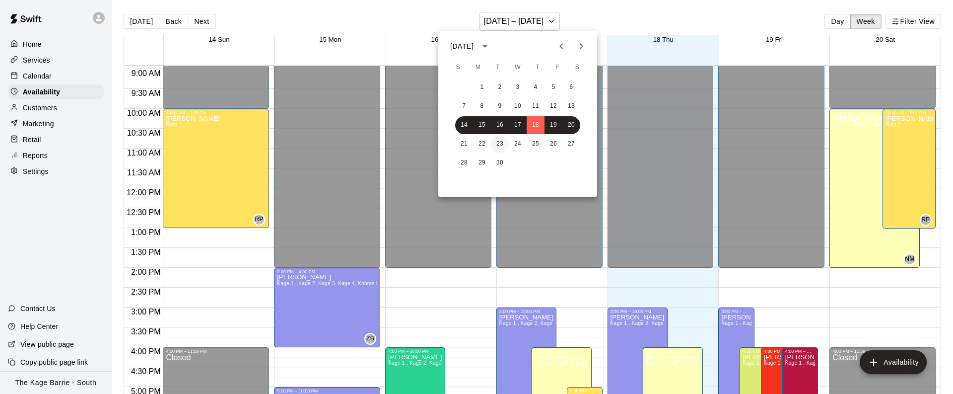
click at [502, 144] on button "23" at bounding box center [500, 144] width 18 height 18
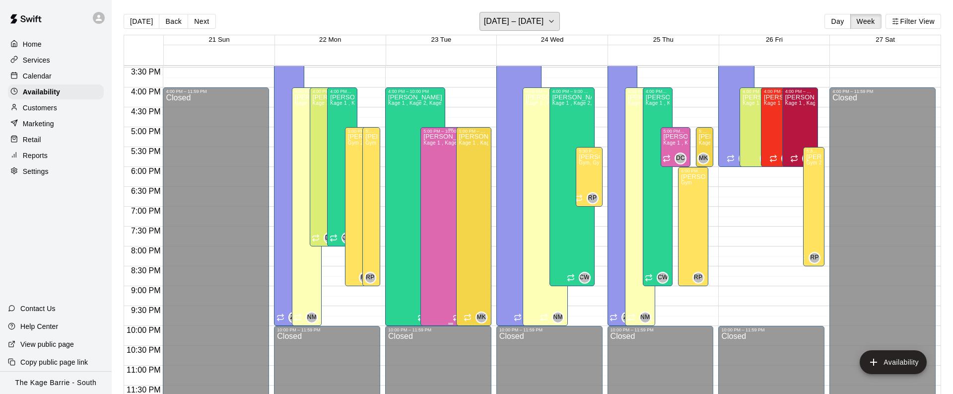
scroll to position [612, 0]
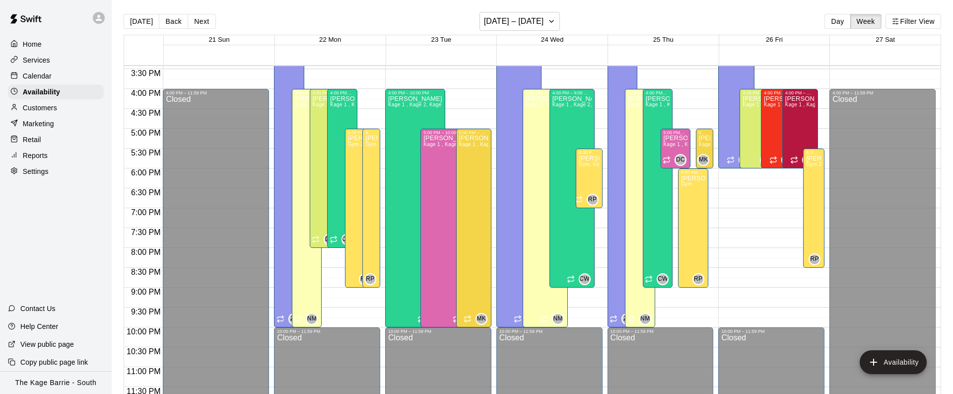
click at [65, 72] on div "Calendar" at bounding box center [56, 75] width 96 height 15
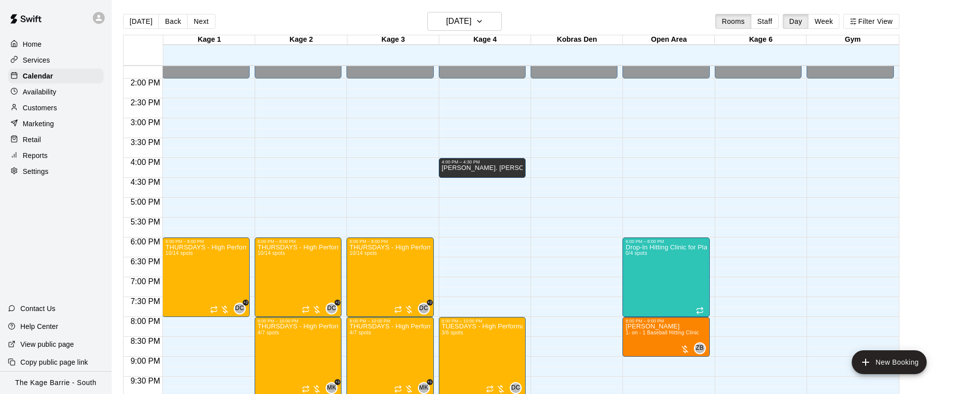
scroll to position [562, 0]
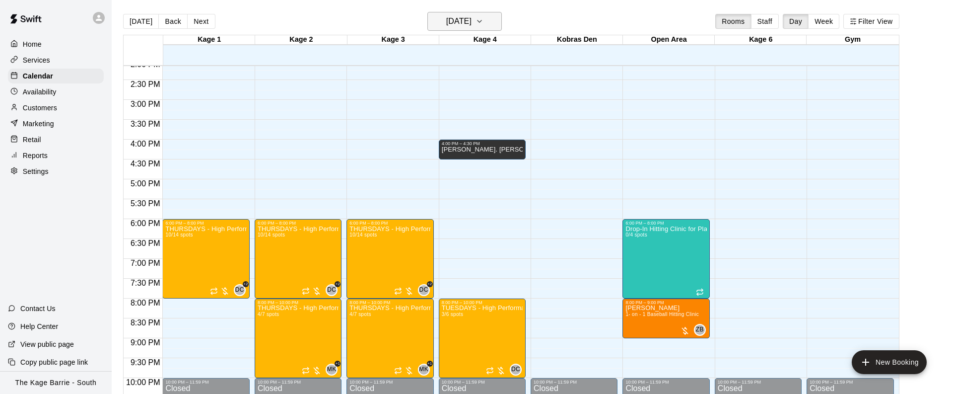
click at [483, 22] on icon "button" at bounding box center [479, 21] width 8 height 12
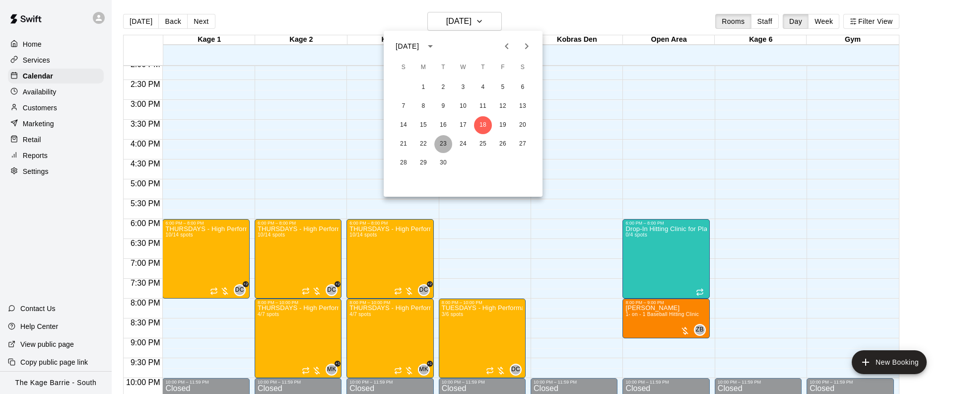
click at [443, 147] on button "23" at bounding box center [443, 144] width 18 height 18
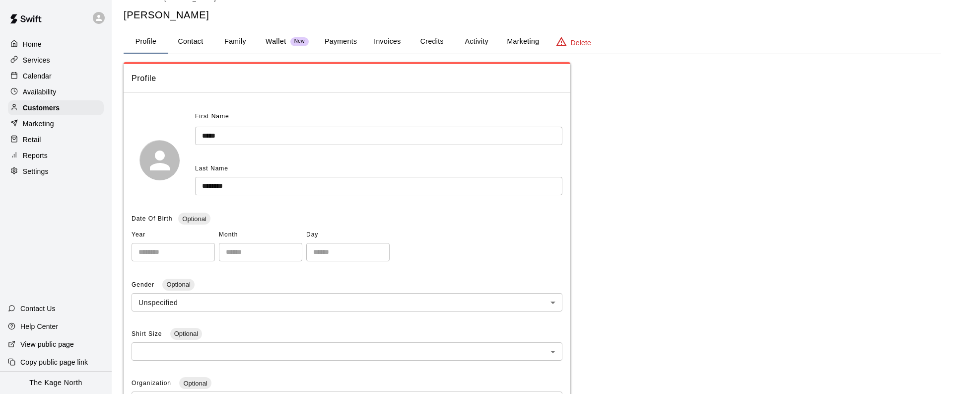
scroll to position [2, 0]
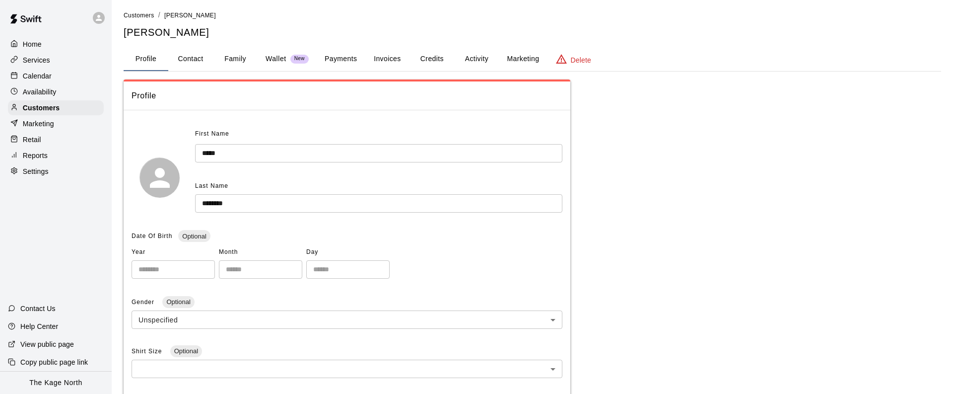
click at [243, 58] on button "Family" at bounding box center [235, 59] width 45 height 24
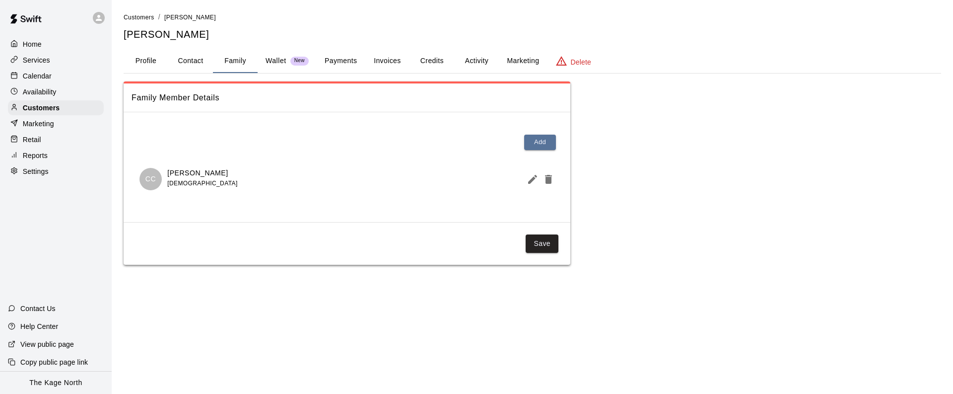
scroll to position [0, 0]
click at [70, 81] on div "Calendar" at bounding box center [56, 75] width 96 height 15
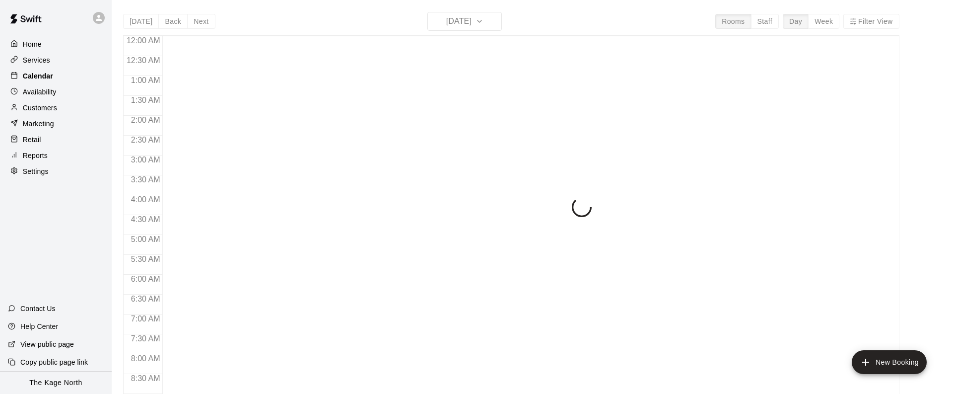
scroll to position [345, 0]
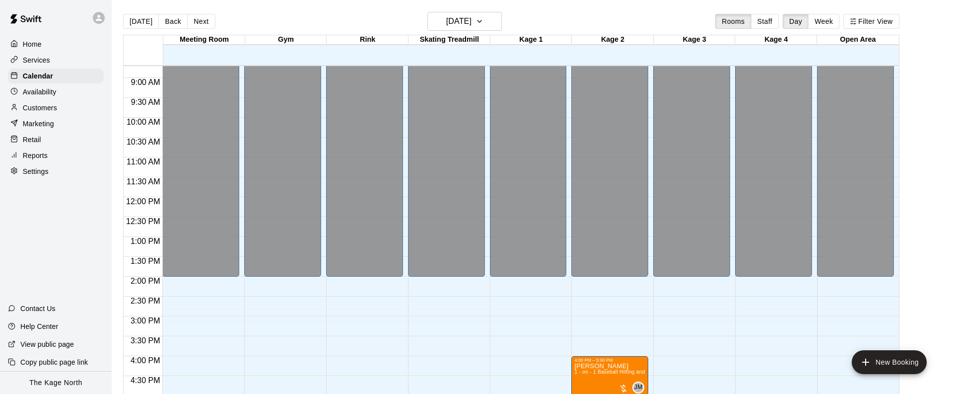
click at [198, 17] on button "Next" at bounding box center [201, 21] width 28 height 15
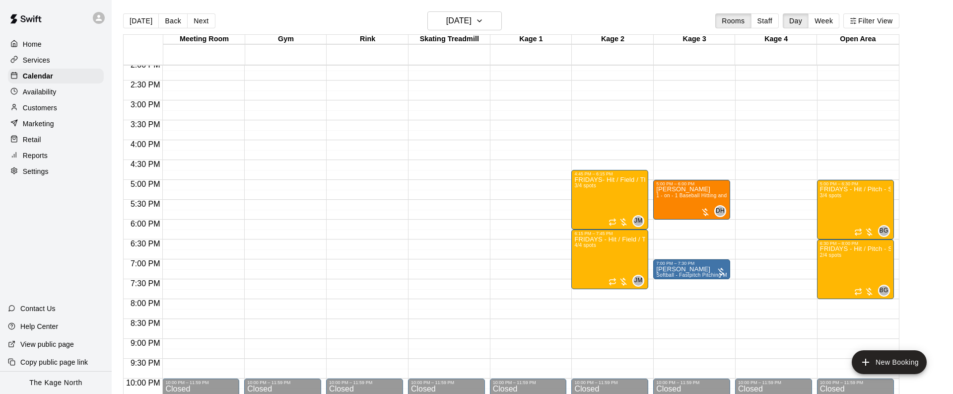
scroll to position [562, 0]
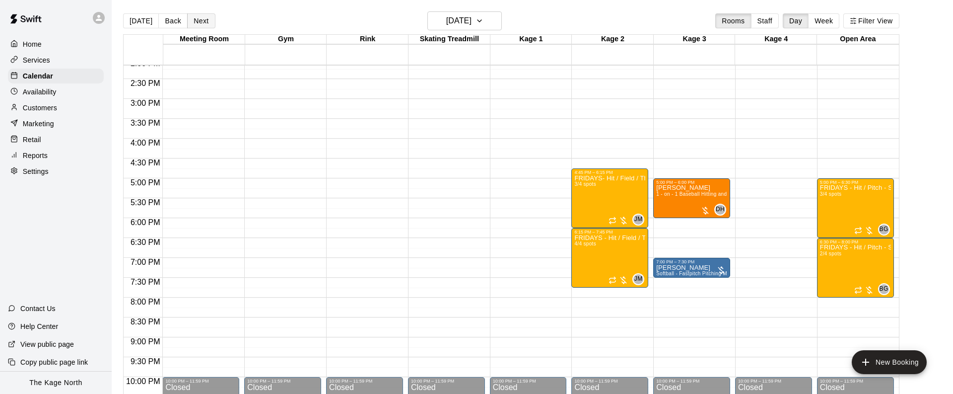
click at [200, 24] on button "Next" at bounding box center [201, 20] width 28 height 15
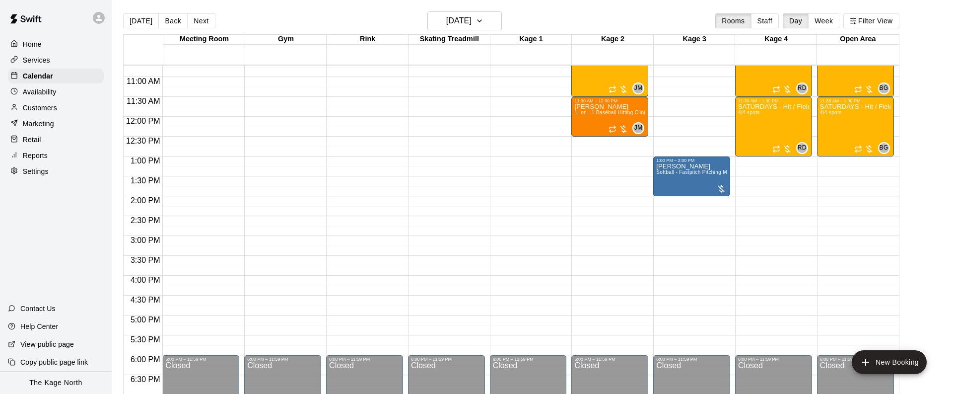
scroll to position [334, 0]
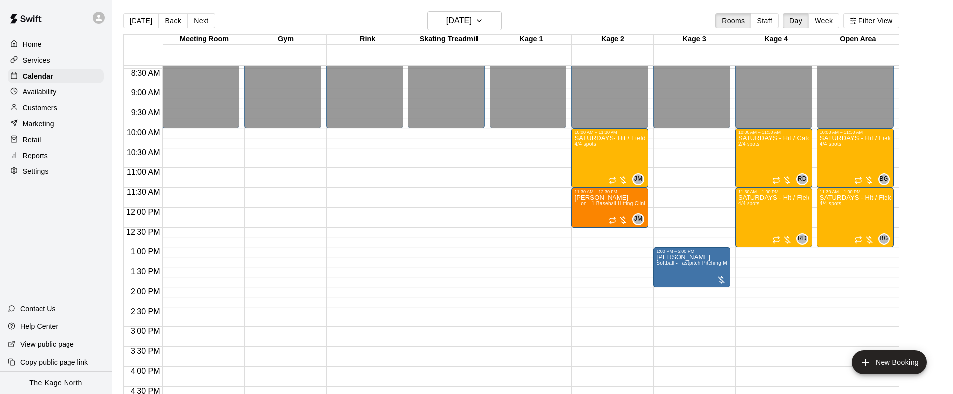
click at [171, 26] on button "Back" at bounding box center [172, 20] width 29 height 15
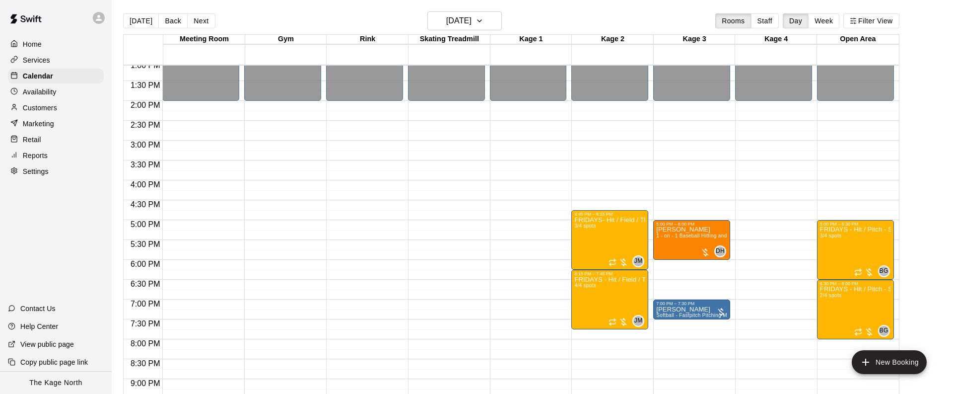
scroll to position [522, 0]
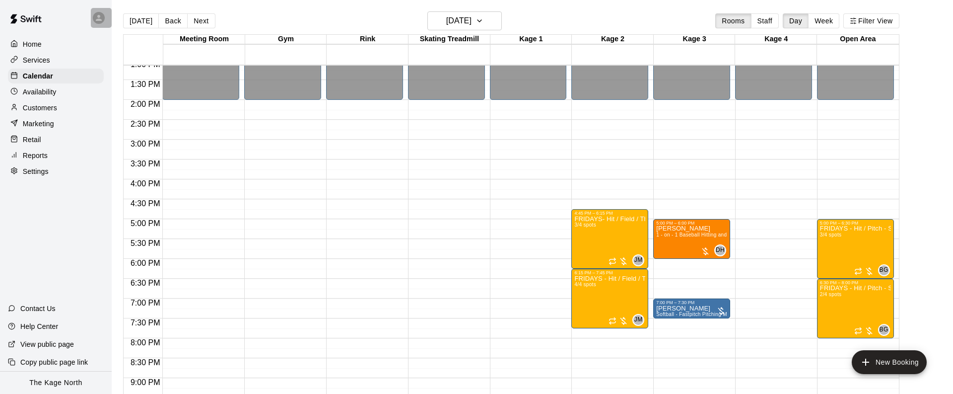
click at [102, 16] on icon at bounding box center [98, 17] width 9 height 9
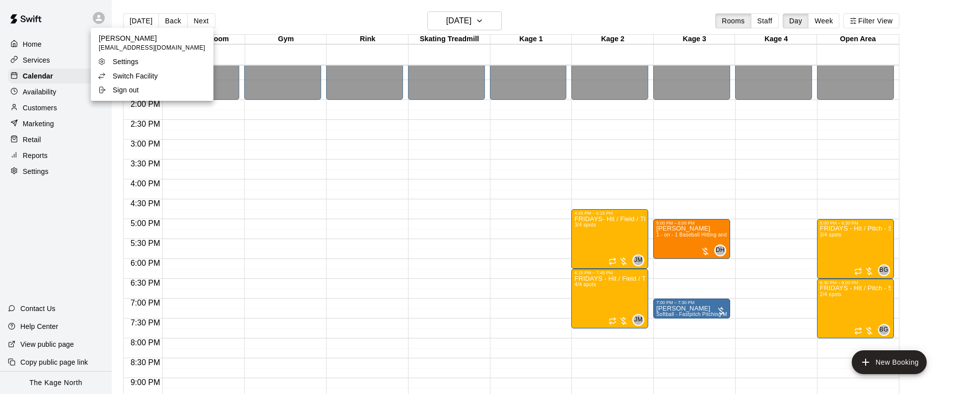
click at [148, 74] on p "Switch Facility" at bounding box center [135, 76] width 45 height 10
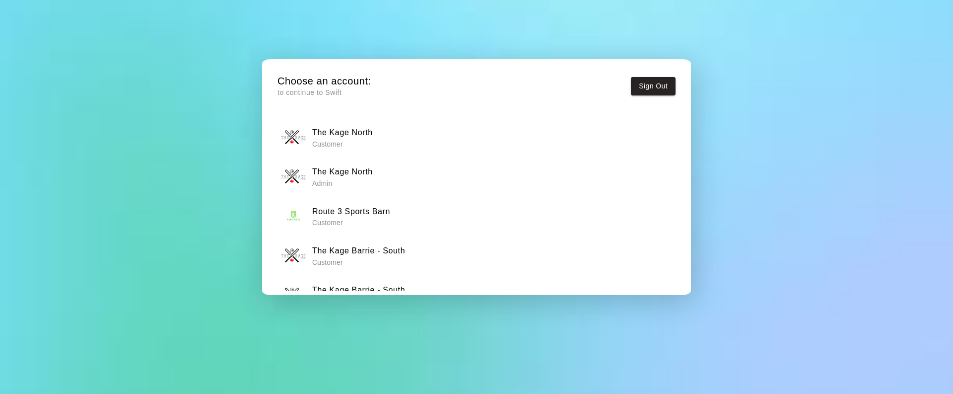
scroll to position [28, 0]
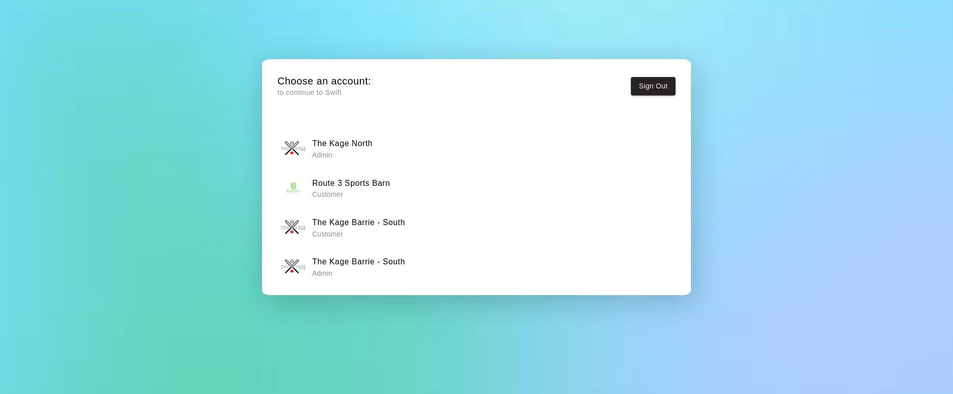
click at [429, 268] on div "The Kage Barrie - South Admin" at bounding box center [477, 266] width 392 height 25
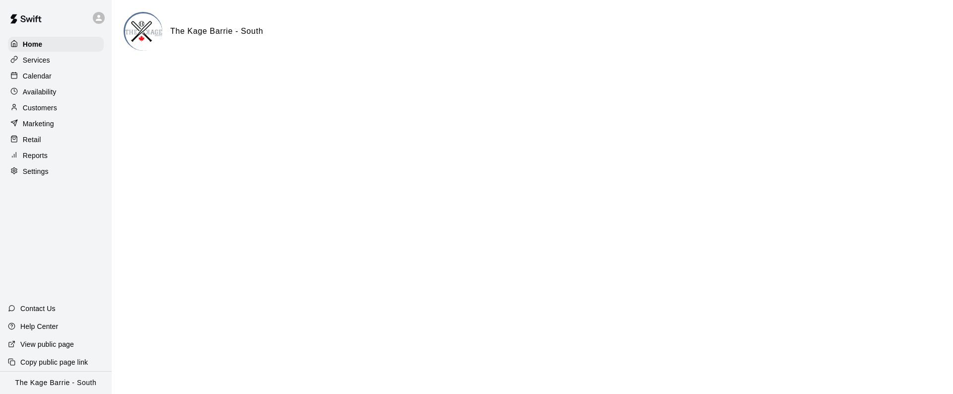
click at [65, 72] on div "Calendar" at bounding box center [56, 75] width 96 height 15
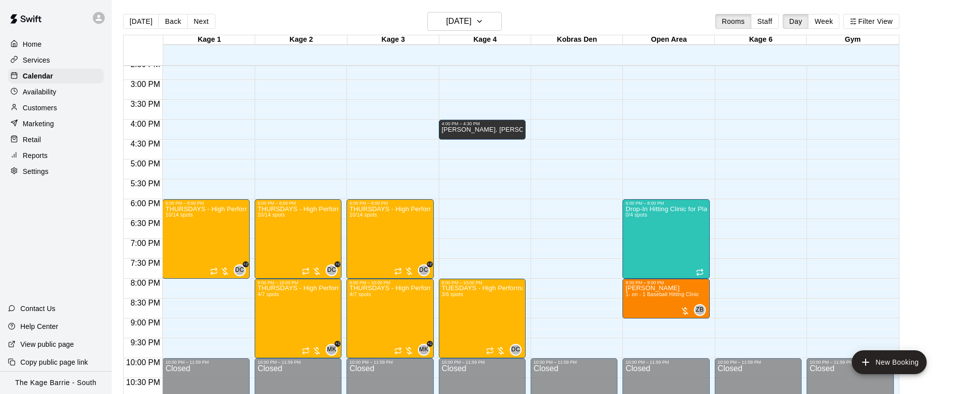
scroll to position [614, 0]
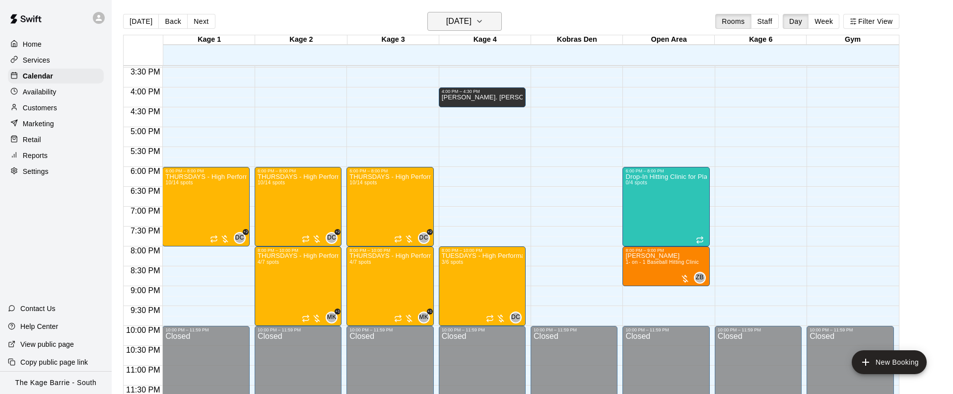
click at [501, 22] on button "[DATE]" at bounding box center [464, 21] width 74 height 19
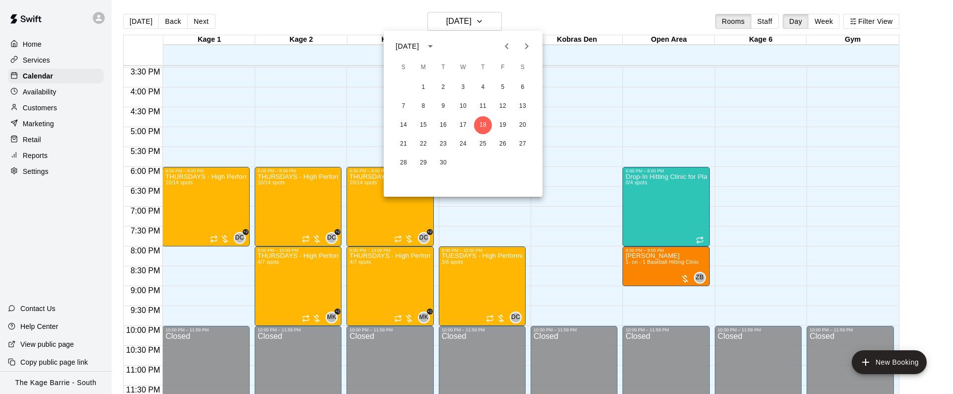
click at [527, 47] on icon "Next month" at bounding box center [527, 46] width 12 height 12
click at [528, 46] on icon "Next month" at bounding box center [526, 46] width 3 height 6
click at [512, 47] on icon "Previous month" at bounding box center [507, 46] width 12 height 12
click at [527, 45] on icon "Next month" at bounding box center [526, 46] width 3 height 6
click at [526, 84] on button "1" at bounding box center [523, 87] width 18 height 18
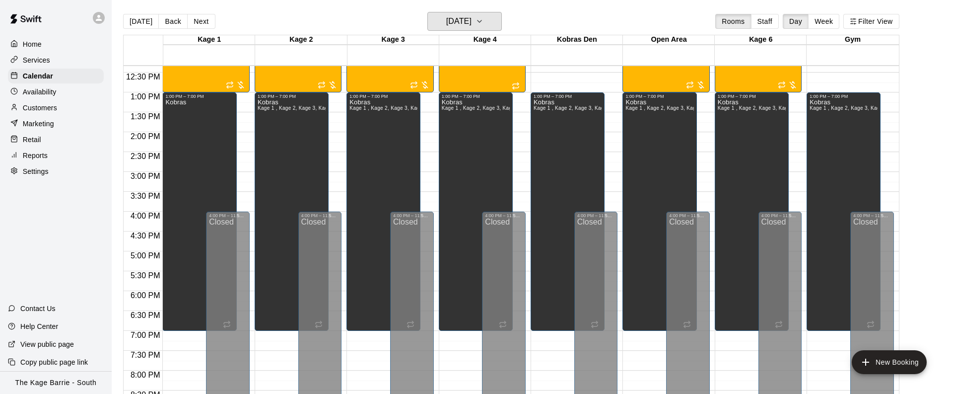
scroll to position [279, 0]
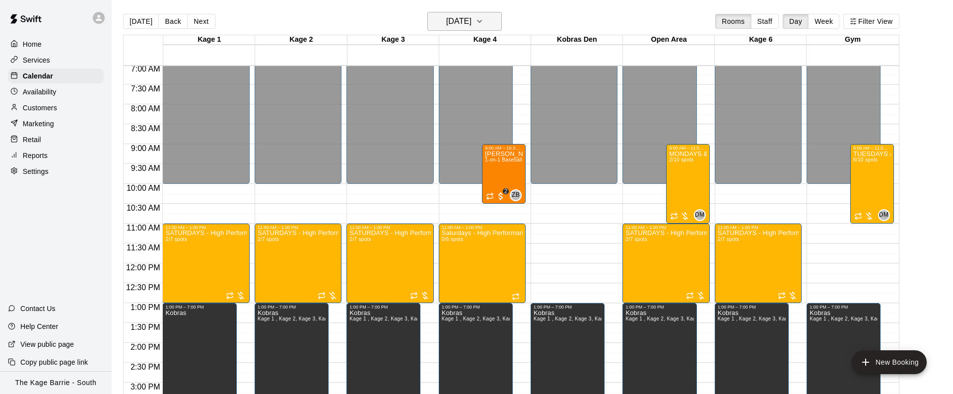
click at [499, 25] on button "[DATE]" at bounding box center [464, 21] width 74 height 19
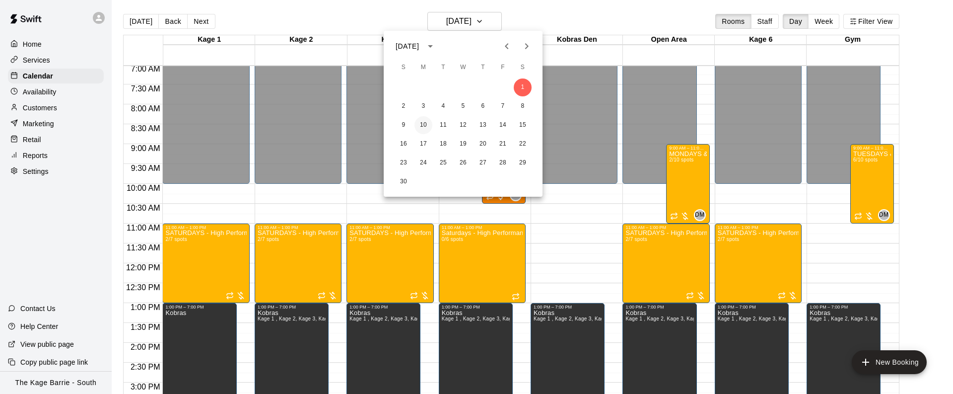
click at [426, 125] on button "10" at bounding box center [423, 125] width 18 height 18
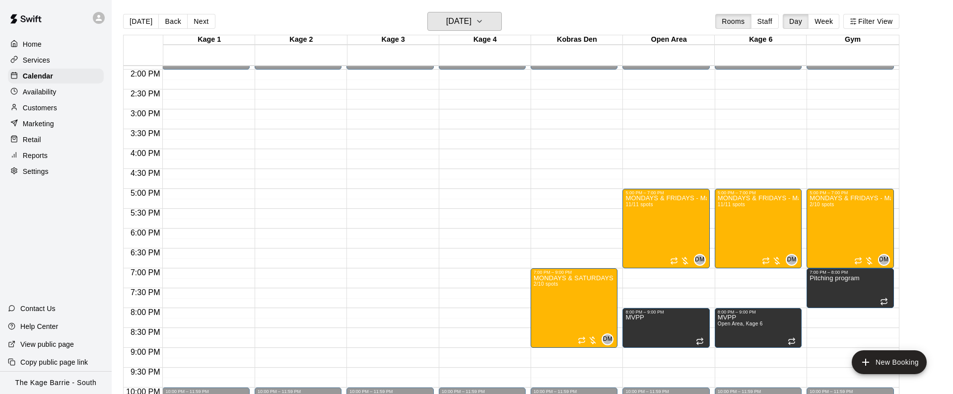
scroll to position [563, 0]
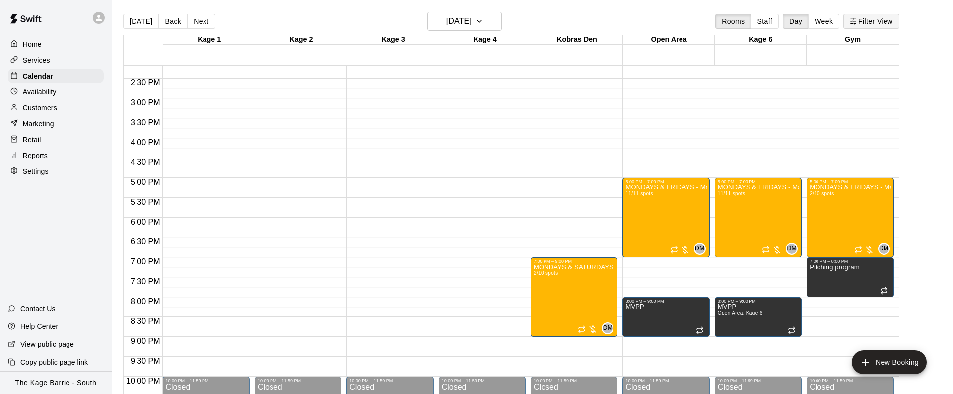
click at [888, 23] on button "Filter View" at bounding box center [871, 21] width 56 height 15
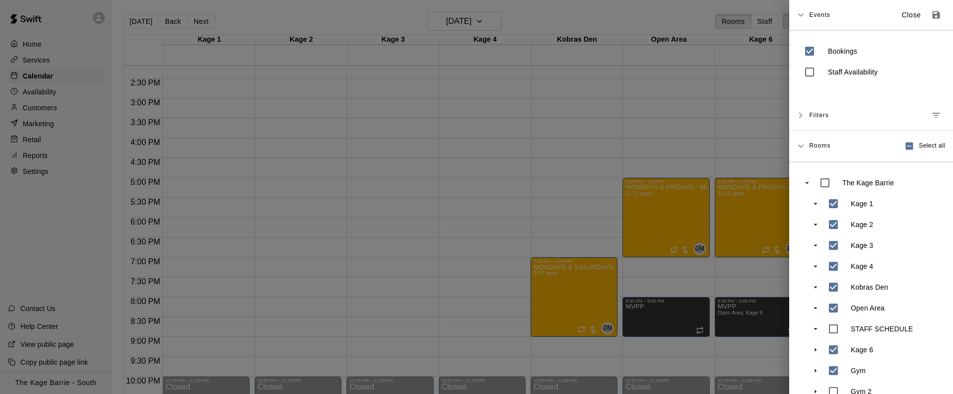
scroll to position [18, 0]
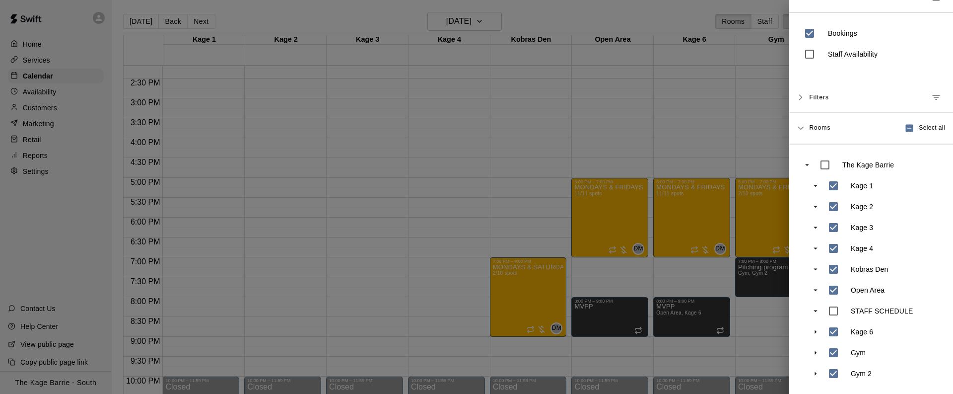
click at [482, 163] on div at bounding box center [476, 197] width 953 height 394
